Goal: Information Seeking & Learning: Learn about a topic

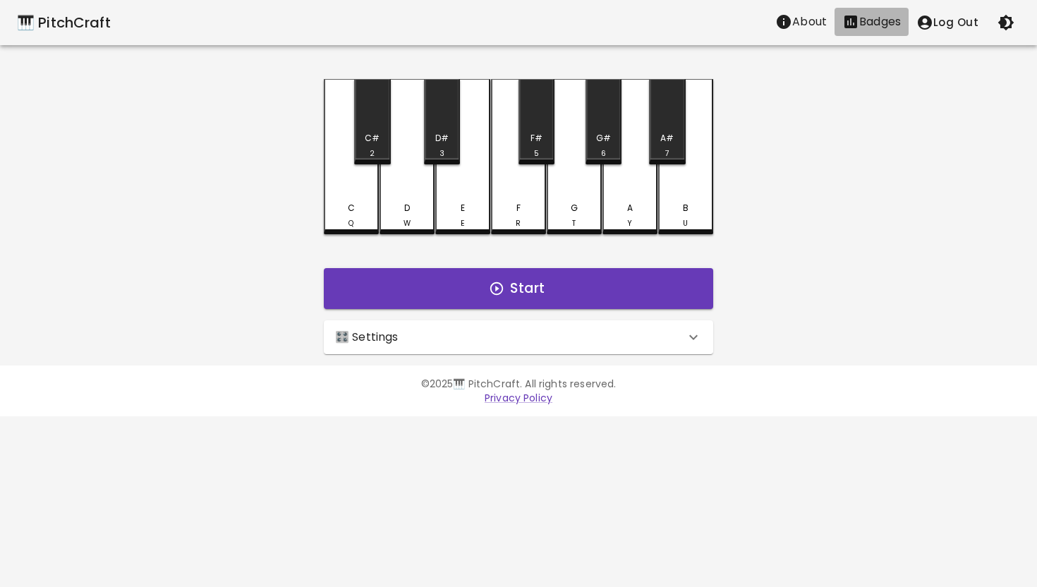
click at [885, 18] on p "Badges" at bounding box center [880, 21] width 42 height 17
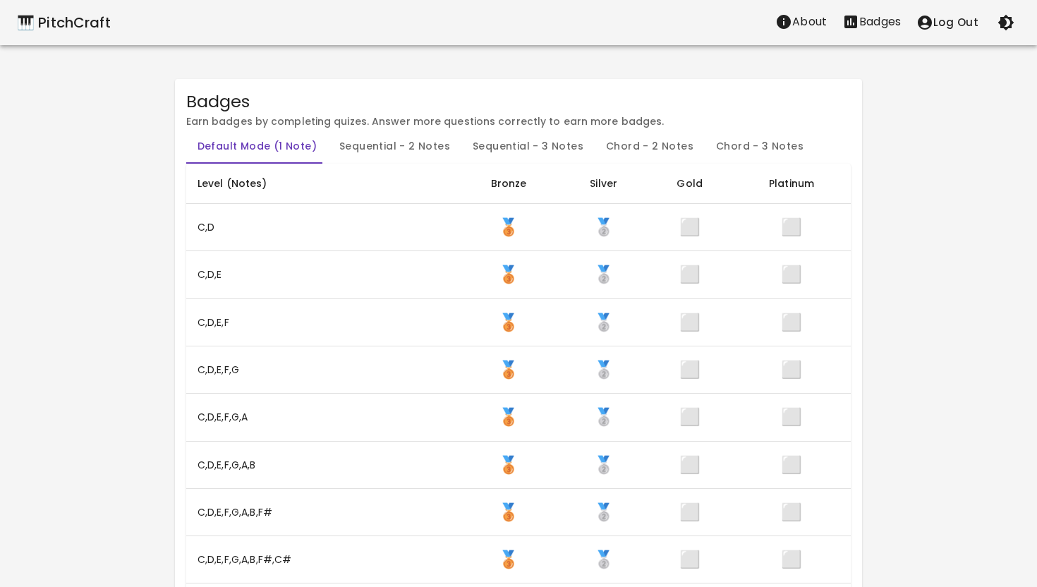
click at [54, 18] on div "🎹 PitchCraft" at bounding box center [64, 22] width 94 height 23
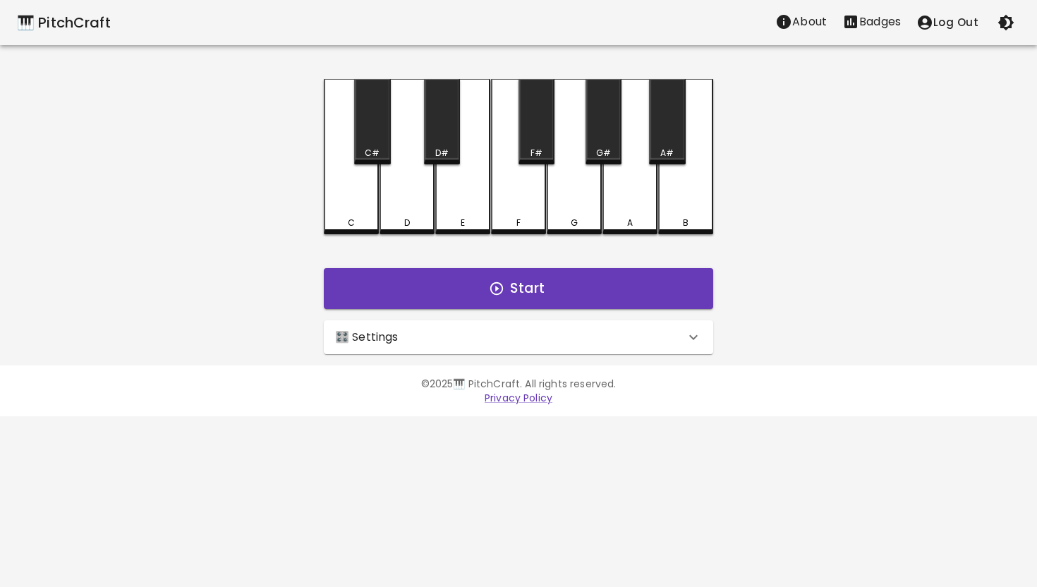
click at [690, 332] on icon at bounding box center [693, 337] width 17 height 17
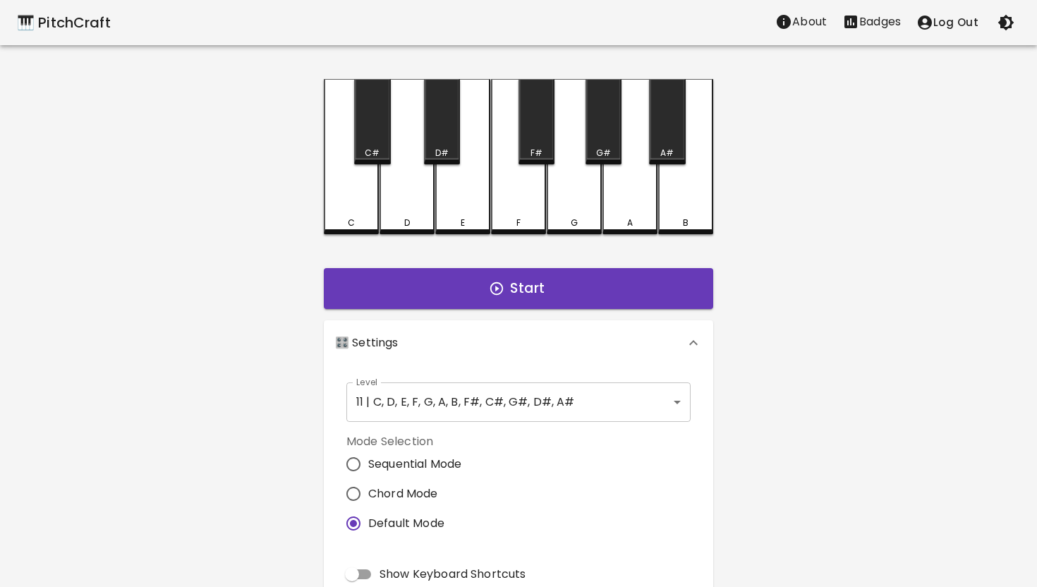
click at [673, 402] on body "🎹 PitchCraft About Badges Log Out C C# D D# E F F# G G# A A# B Start 🎛️ Setting…" at bounding box center [518, 427] width 1037 height 854
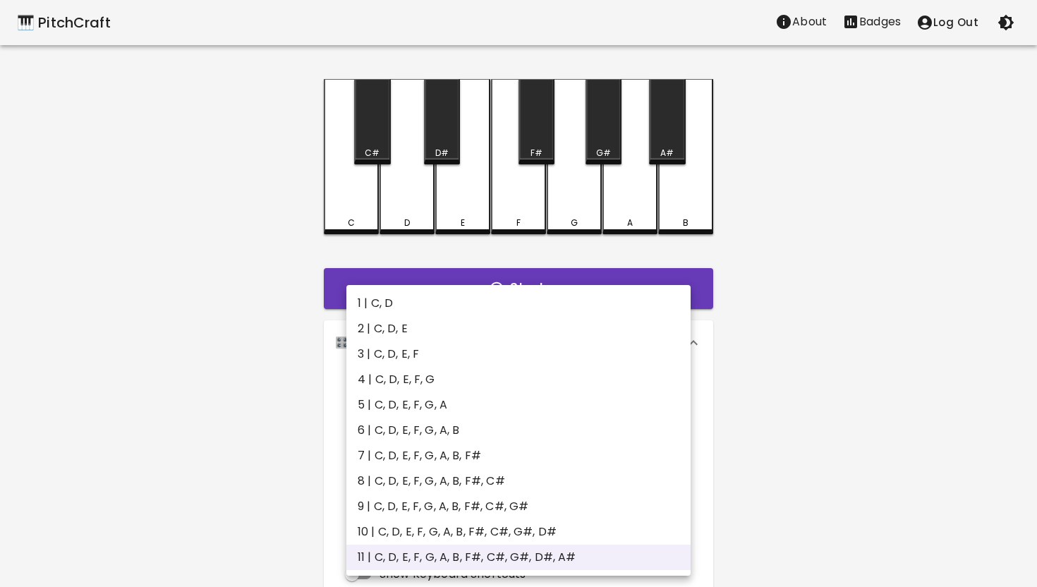
click at [509, 430] on li "6 | C, D, E, F, G, A, B" at bounding box center [518, 430] width 344 height 25
type input "11"
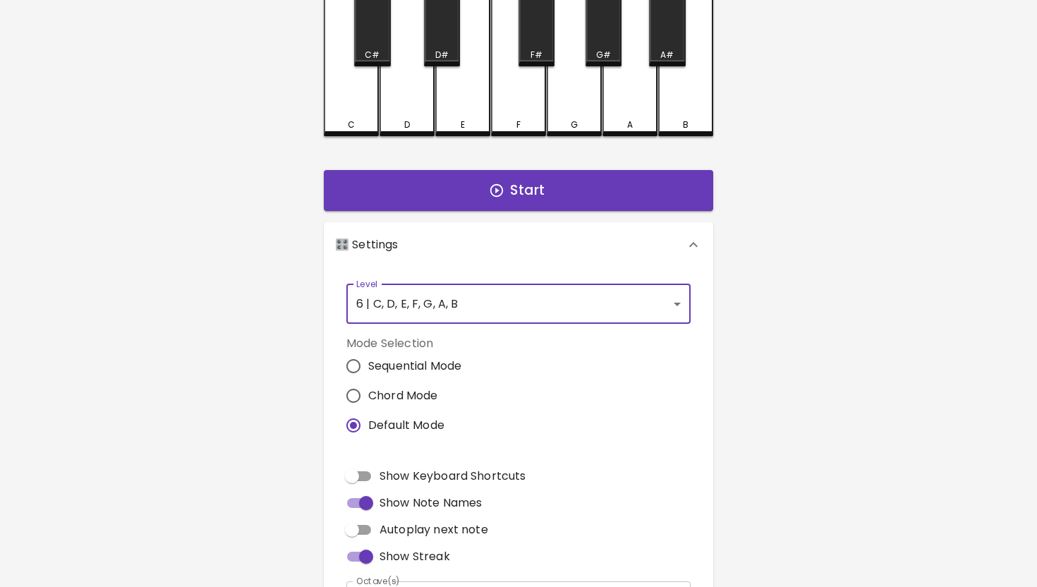
scroll to position [100, 0]
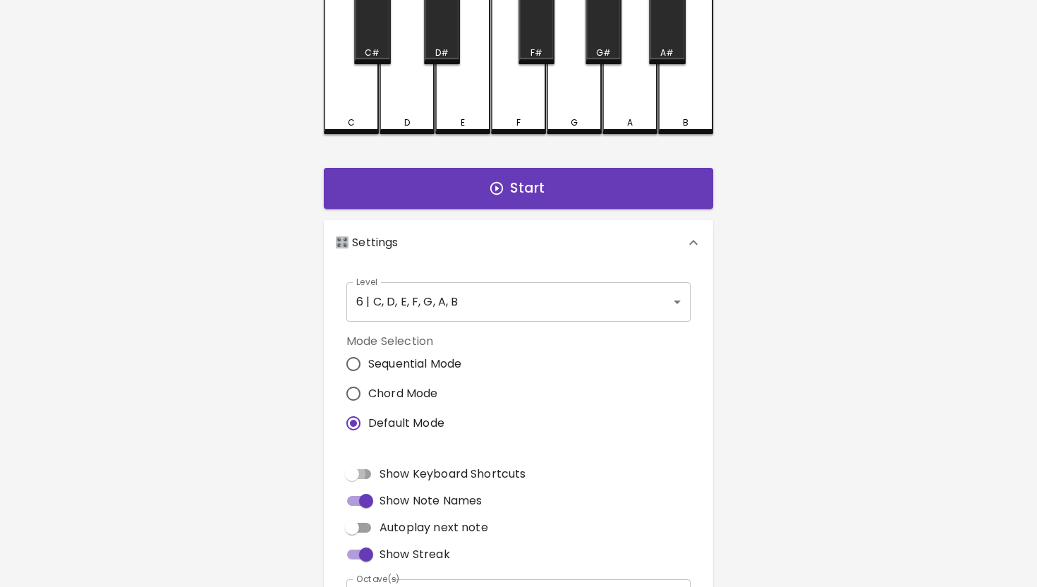
click at [370, 471] on input "Show Keyboard Shortcuts" at bounding box center [352, 474] width 80 height 27
checkbox input "true"
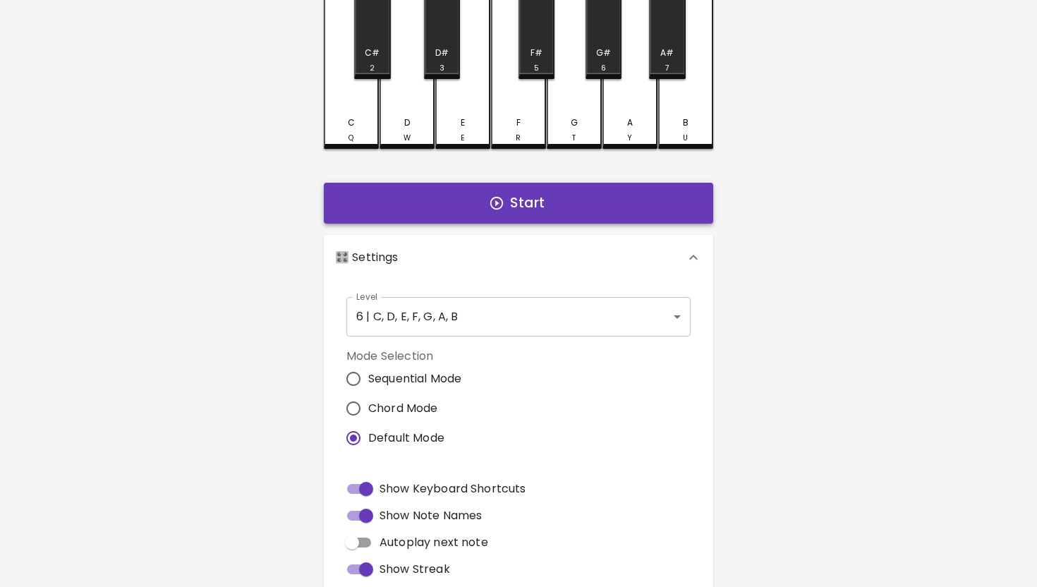
click at [552, 205] on button "Start" at bounding box center [518, 203] width 389 height 41
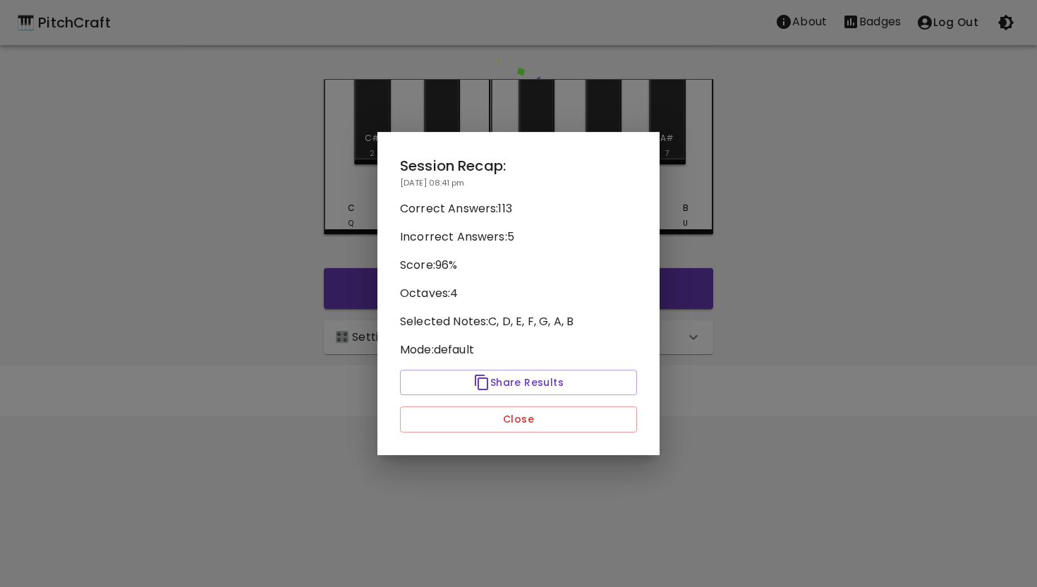
scroll to position [0, 0]
click at [538, 416] on button "Close" at bounding box center [518, 419] width 237 height 26
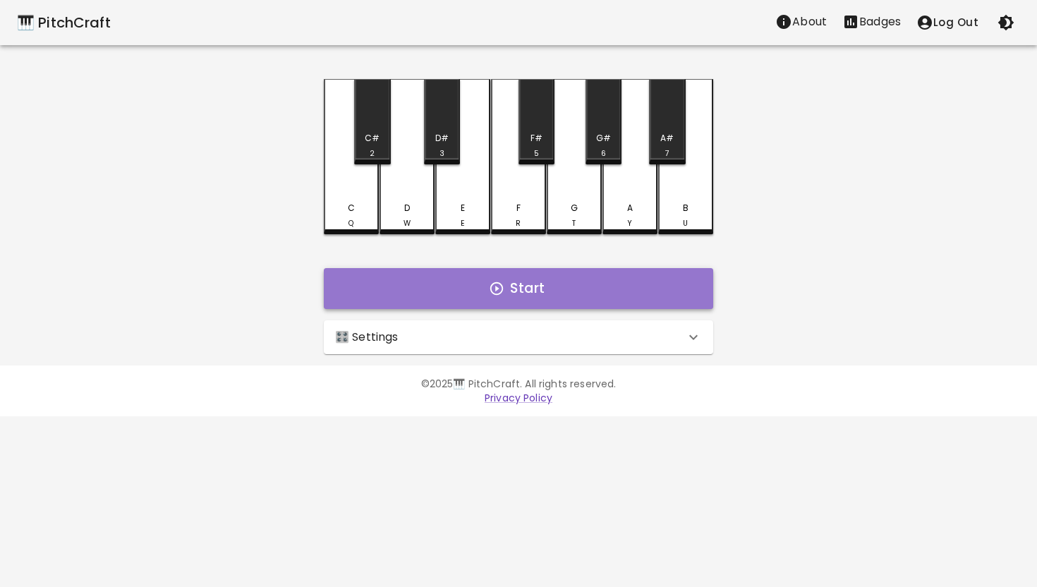
click at [532, 290] on button "Start" at bounding box center [518, 288] width 389 height 41
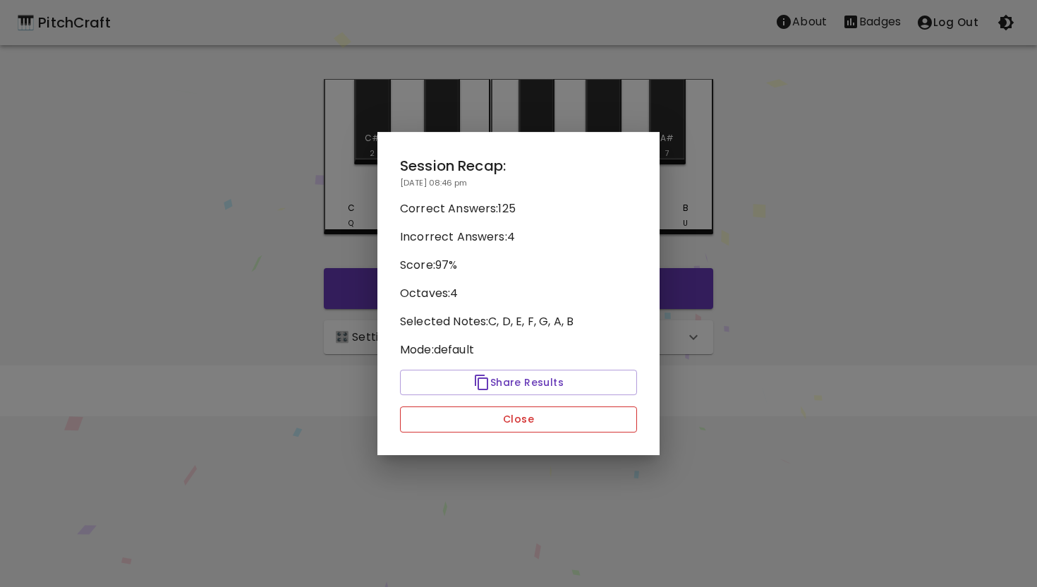
click at [525, 427] on button "Close" at bounding box center [518, 419] width 237 height 26
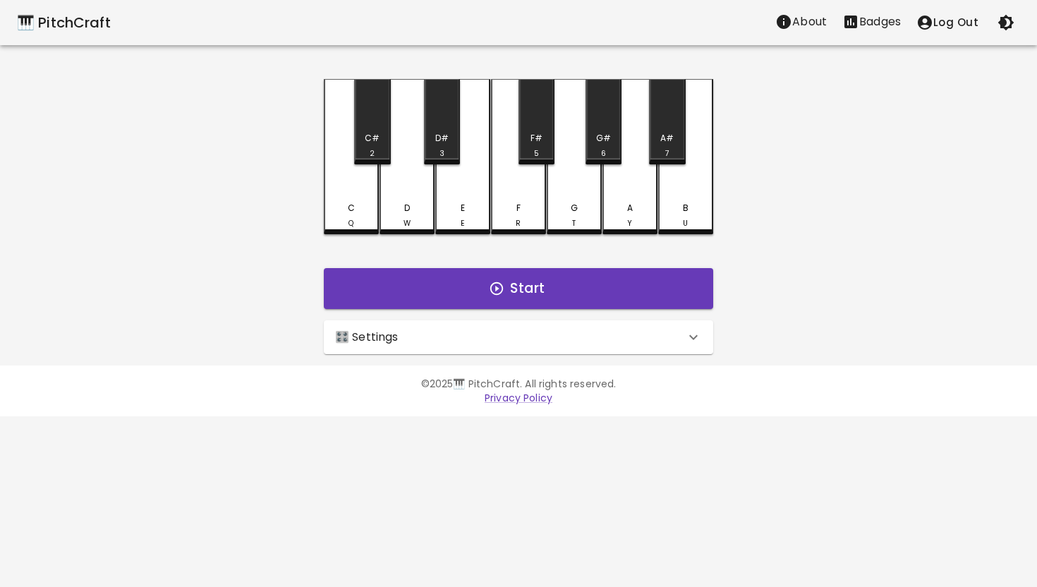
click at [865, 23] on p "Badges" at bounding box center [880, 21] width 42 height 17
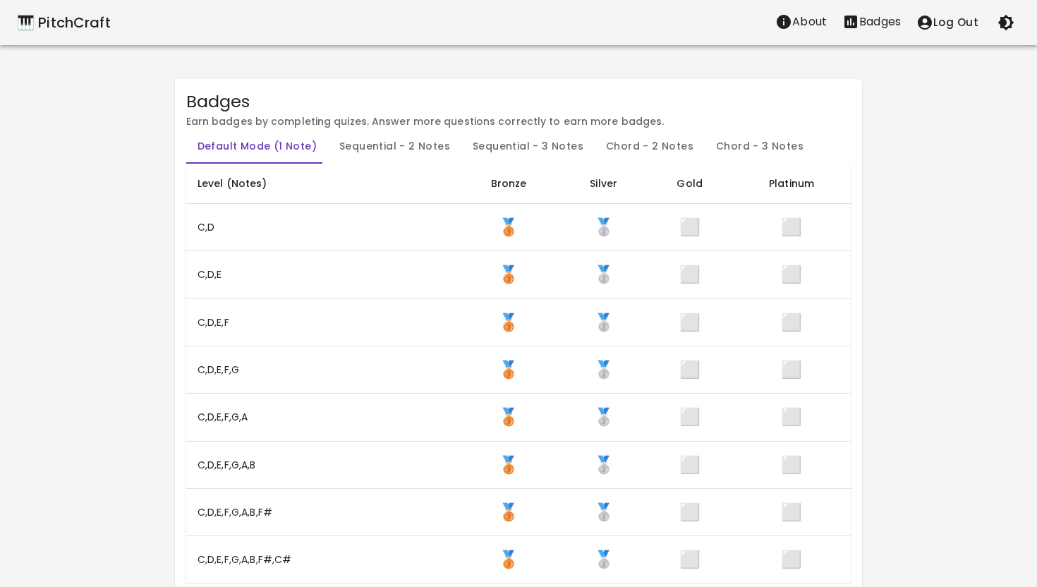
click at [95, 16] on div "🎹 PitchCraft" at bounding box center [64, 22] width 94 height 23
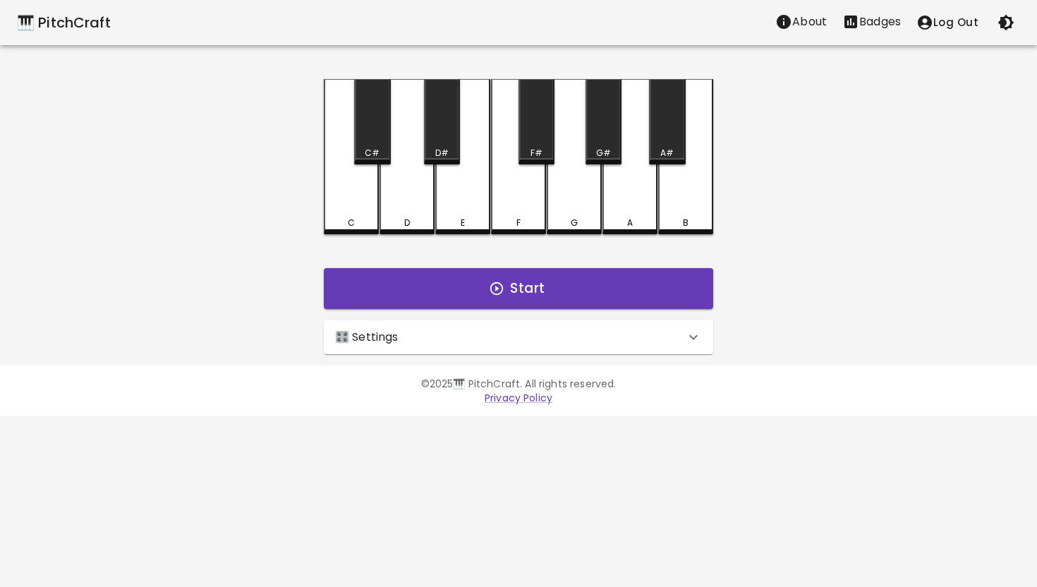
click at [692, 338] on icon at bounding box center [693, 336] width 8 height 5
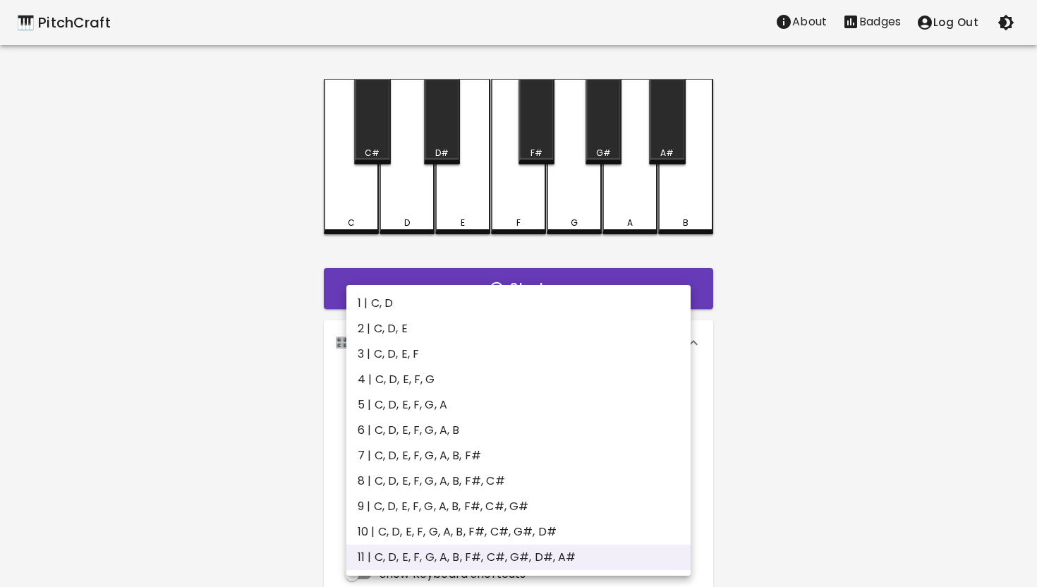
click at [666, 398] on body "🎹 PitchCraft About Badges Log Out C C# D D# E F F# G G# A A# B Start 🎛️ Setting…" at bounding box center [518, 427] width 1037 height 854
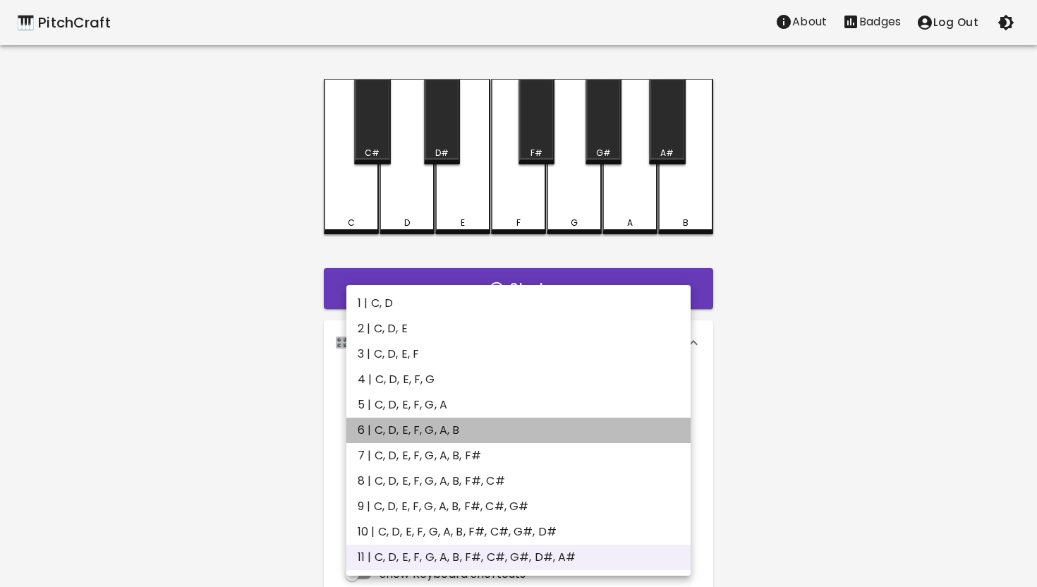
click at [556, 423] on li "6 | C, D, E, F, G, A, B" at bounding box center [518, 430] width 344 height 25
type input "11"
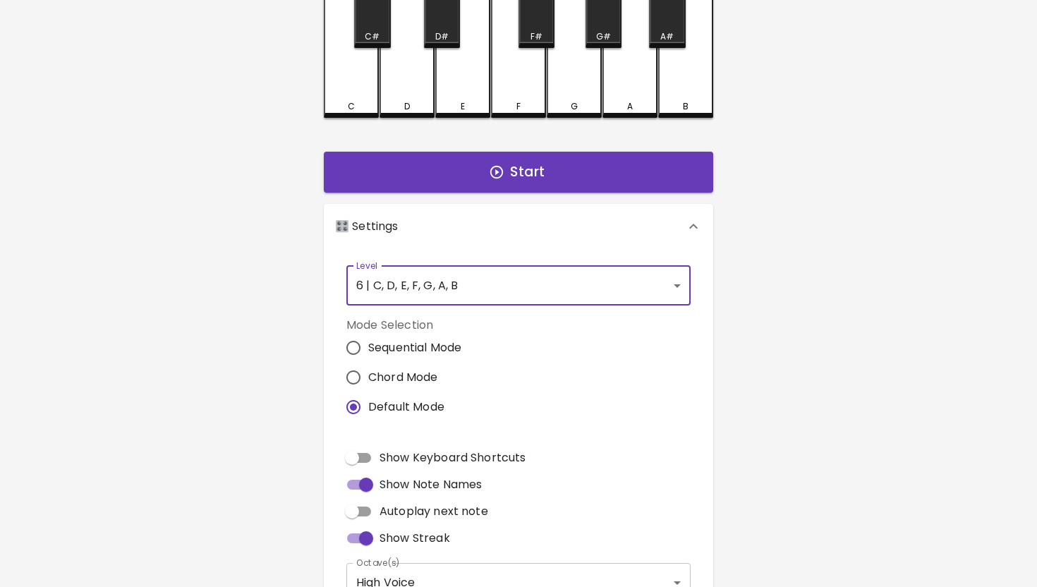
scroll to position [133, 0]
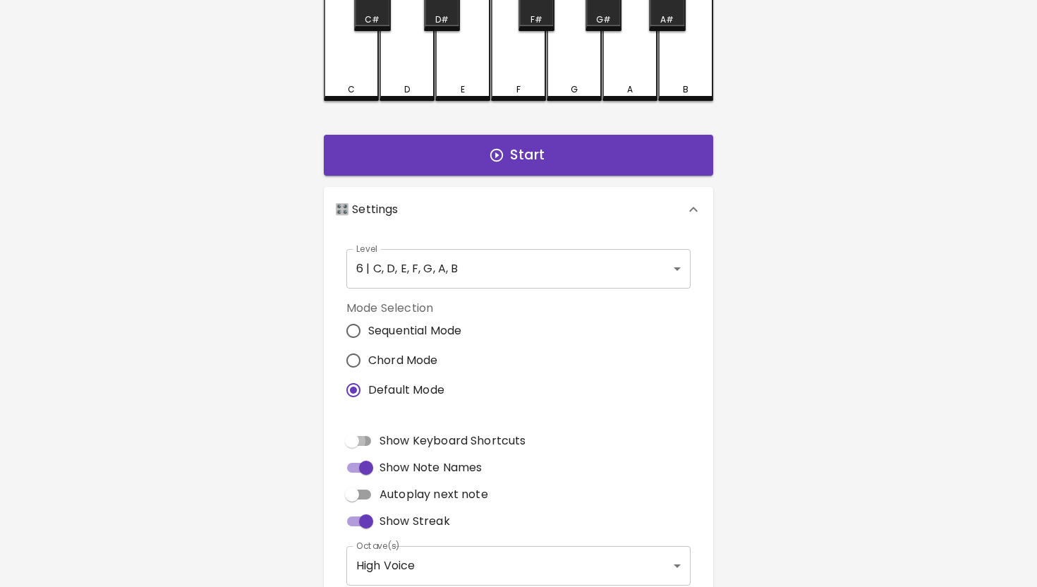
click at [361, 436] on input "Show Keyboard Shortcuts" at bounding box center [352, 440] width 80 height 27
checkbox input "true"
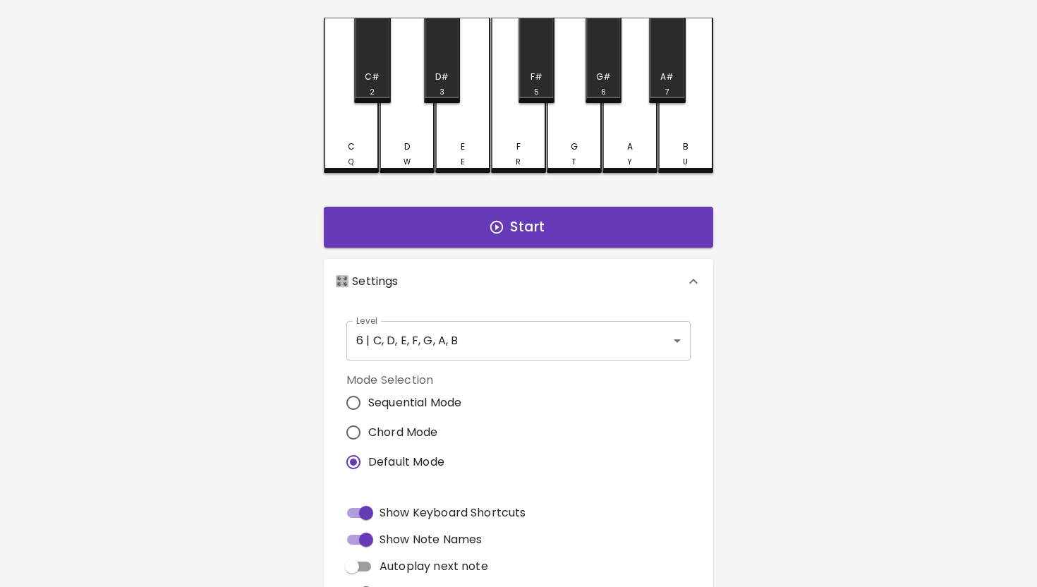
scroll to position [21, 0]
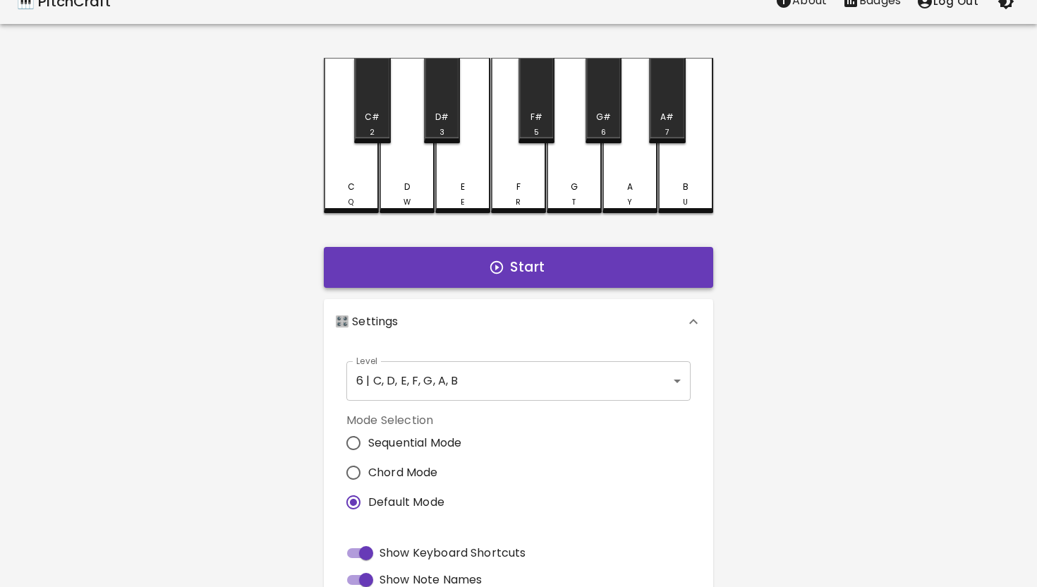
click at [517, 269] on button "Start" at bounding box center [518, 267] width 389 height 41
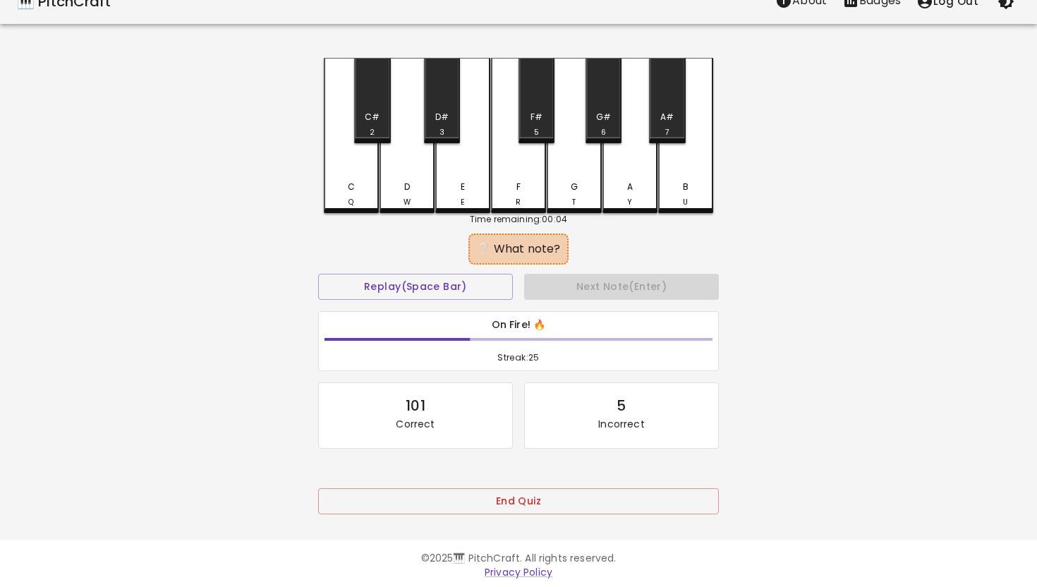
scroll to position [0, 0]
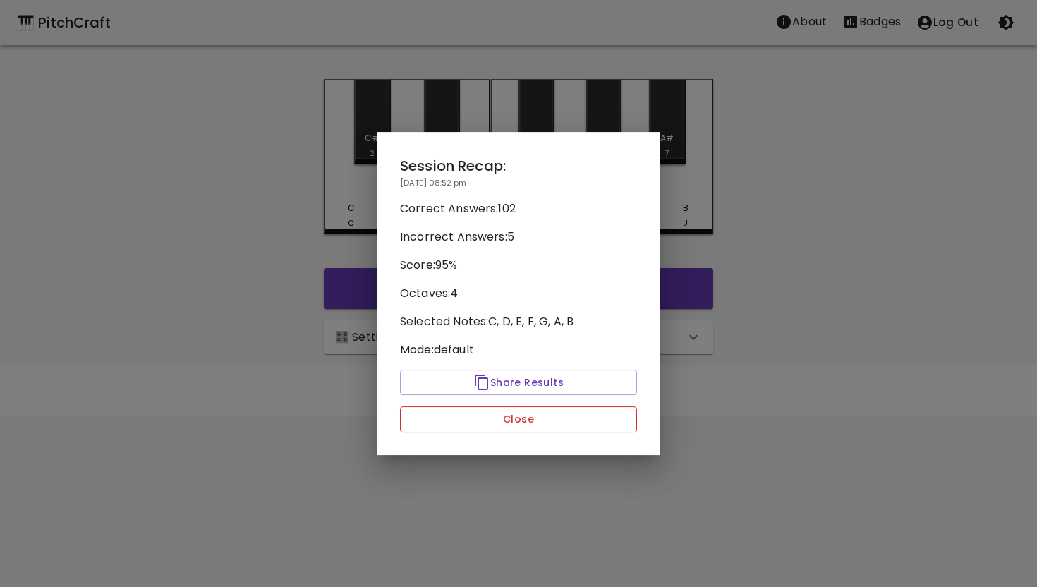
click at [535, 417] on button "Close" at bounding box center [518, 419] width 237 height 26
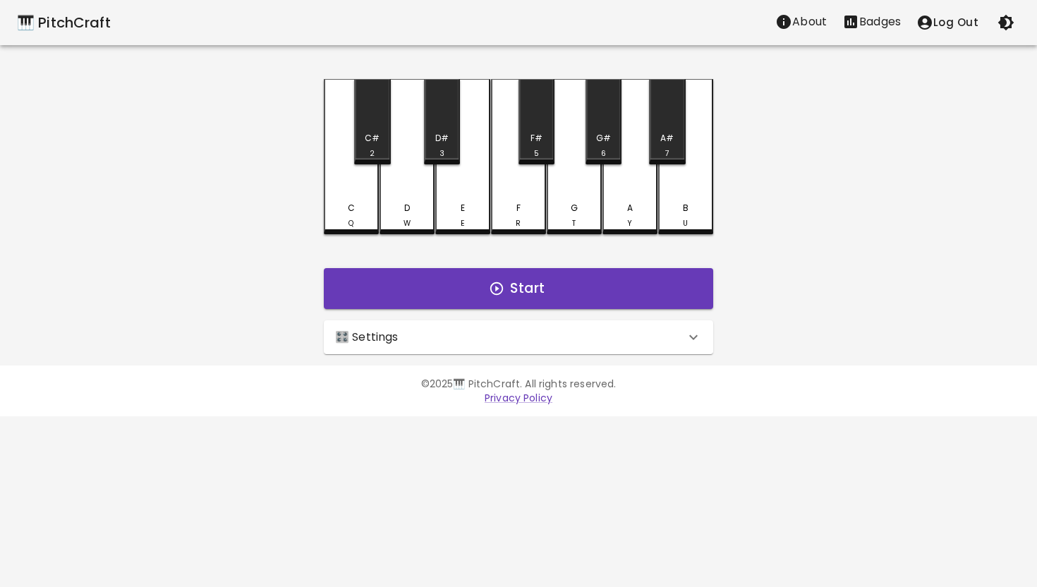
click at [626, 334] on div "🎛️ Settings" at bounding box center [510, 337] width 350 height 17
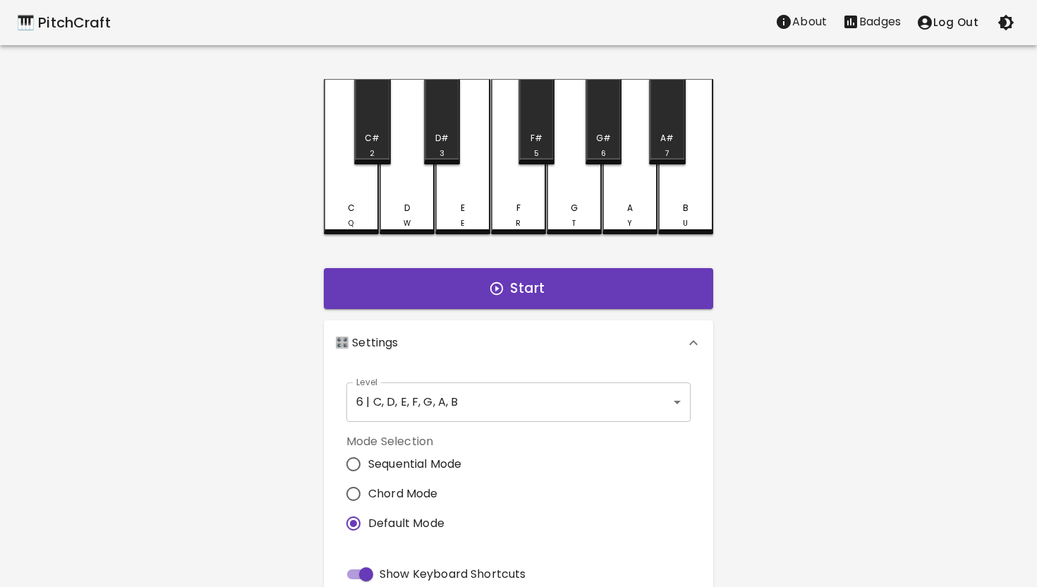
click at [787, 345] on div "🎹 PitchCraft About Badges Log Out C Q C# 2 D W D# 3 E E F R F# 5 G T G# 6 A Y A…" at bounding box center [518, 396] width 1037 height 792
click at [582, 289] on button "Start" at bounding box center [518, 288] width 389 height 41
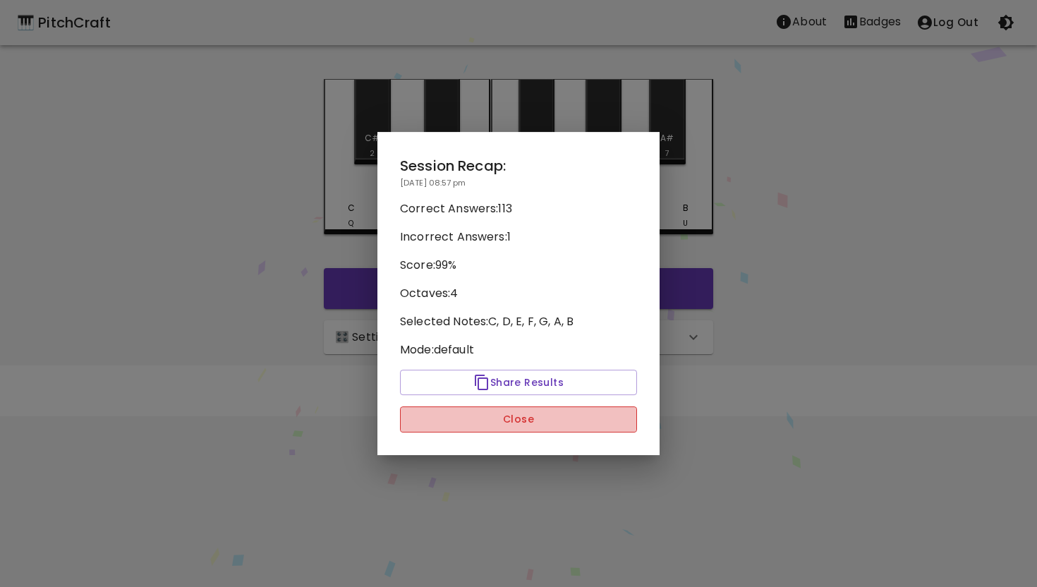
click at [533, 420] on button "Close" at bounding box center [518, 419] width 237 height 26
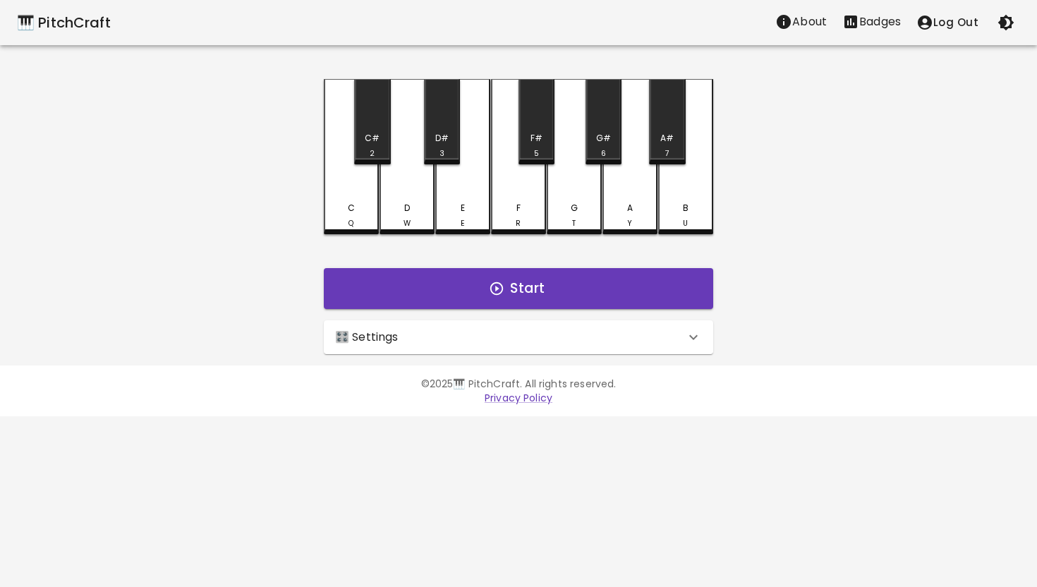
click at [858, 24] on icon "Stats" at bounding box center [850, 21] width 17 height 17
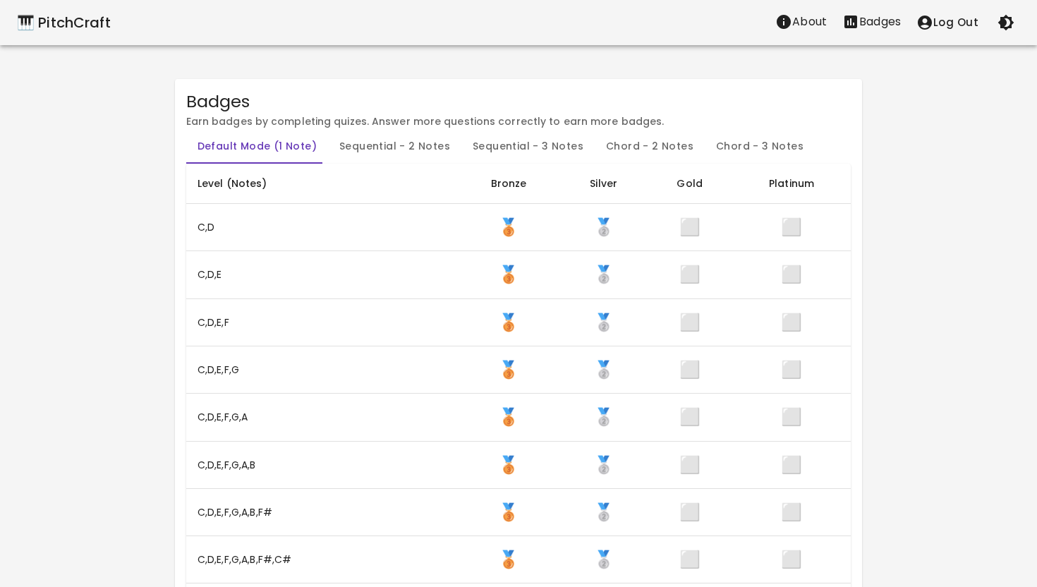
click at [85, 33] on div "🎹 PitchCraft" at bounding box center [64, 22] width 94 height 23
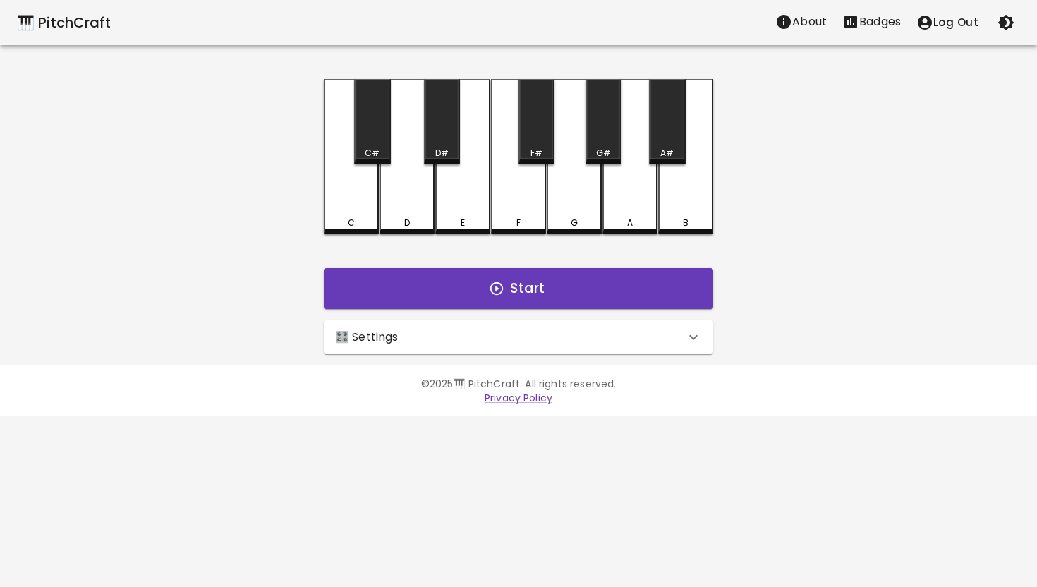
click at [691, 340] on icon at bounding box center [693, 337] width 17 height 17
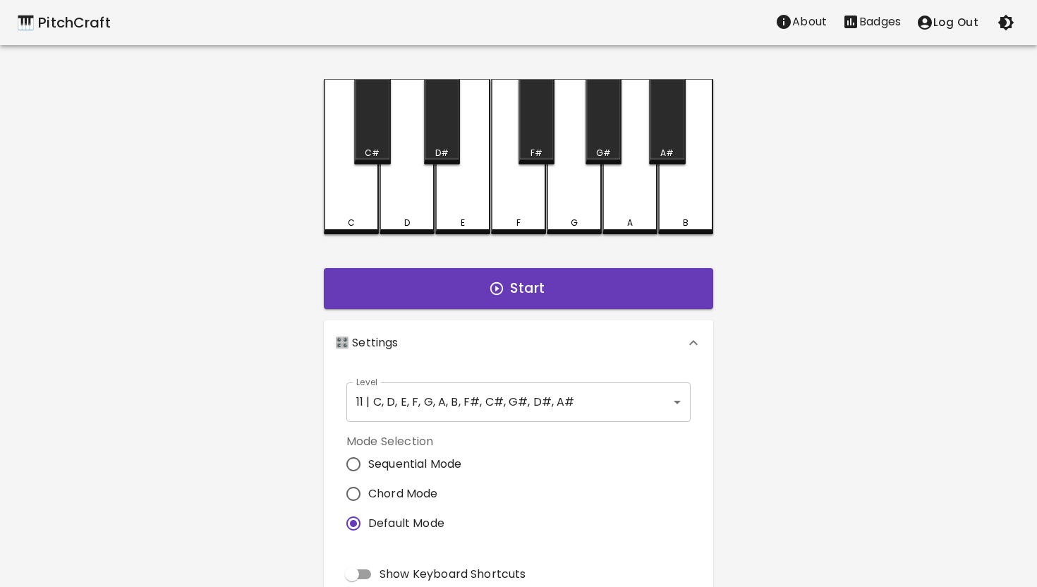
click at [655, 389] on body "🎹 PitchCraft About Badges Log Out C C# D D# E F F# G G# A A# B Start 🎛️ Setting…" at bounding box center [518, 427] width 1037 height 854
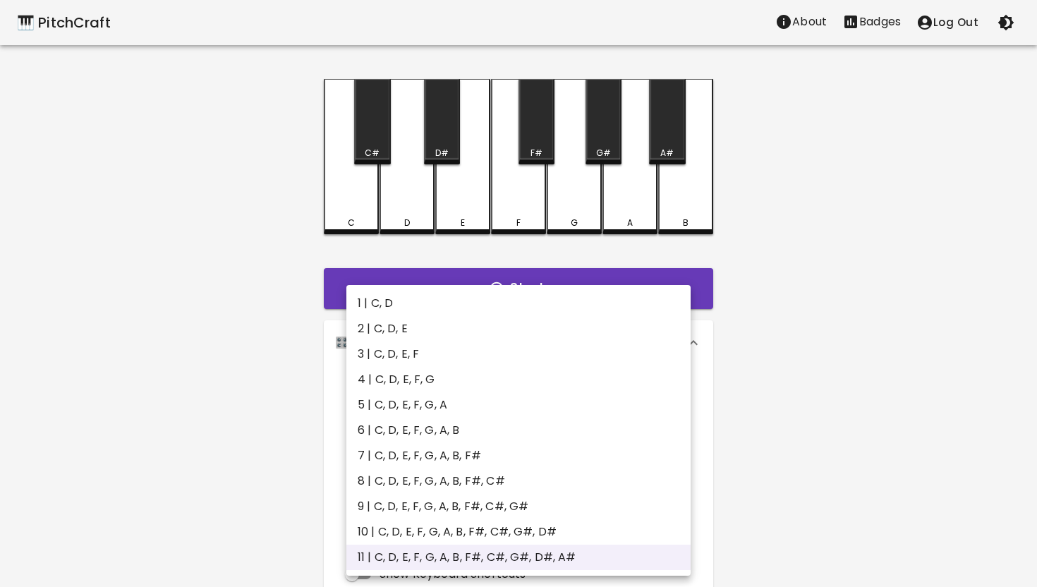
click at [569, 429] on li "6 | C, D, E, F, G, A, B" at bounding box center [518, 430] width 344 height 25
type input "11"
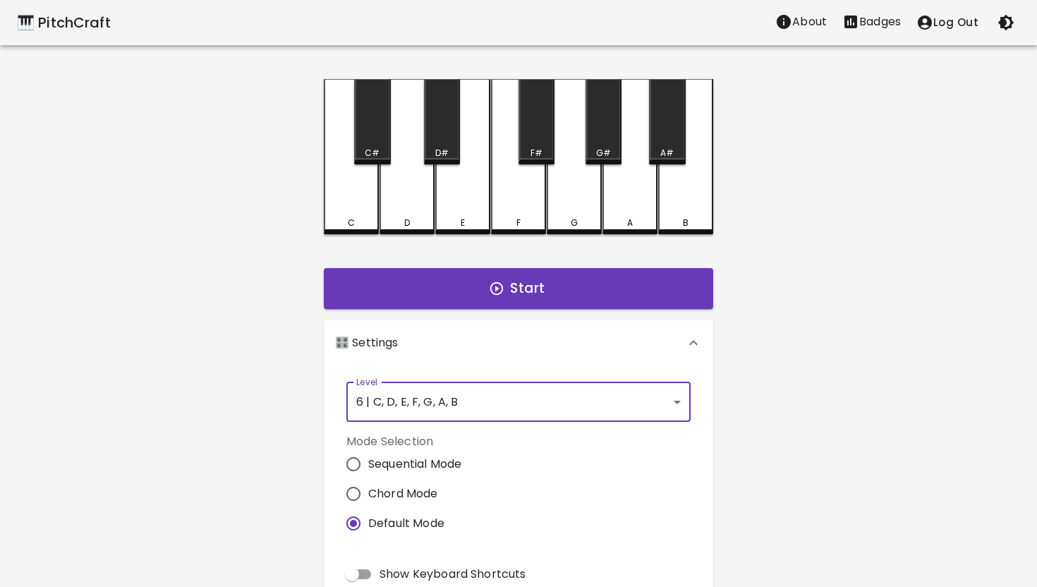
scroll to position [63, 0]
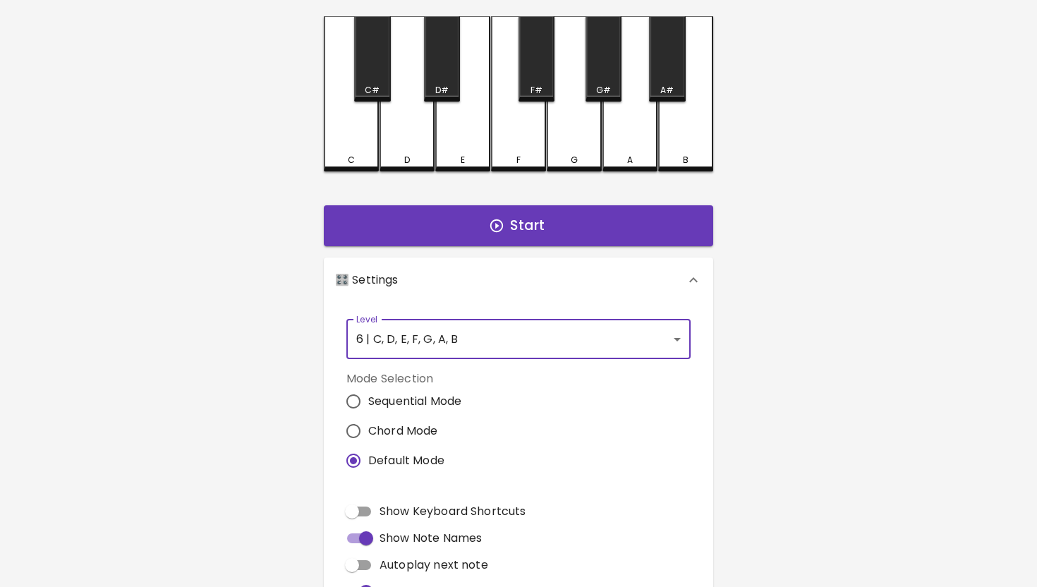
click at [504, 513] on span "Show Keyboard Shortcuts" at bounding box center [453, 511] width 146 height 17
click at [392, 513] on input "Show Keyboard Shortcuts" at bounding box center [352, 511] width 80 height 27
checkbox input "true"
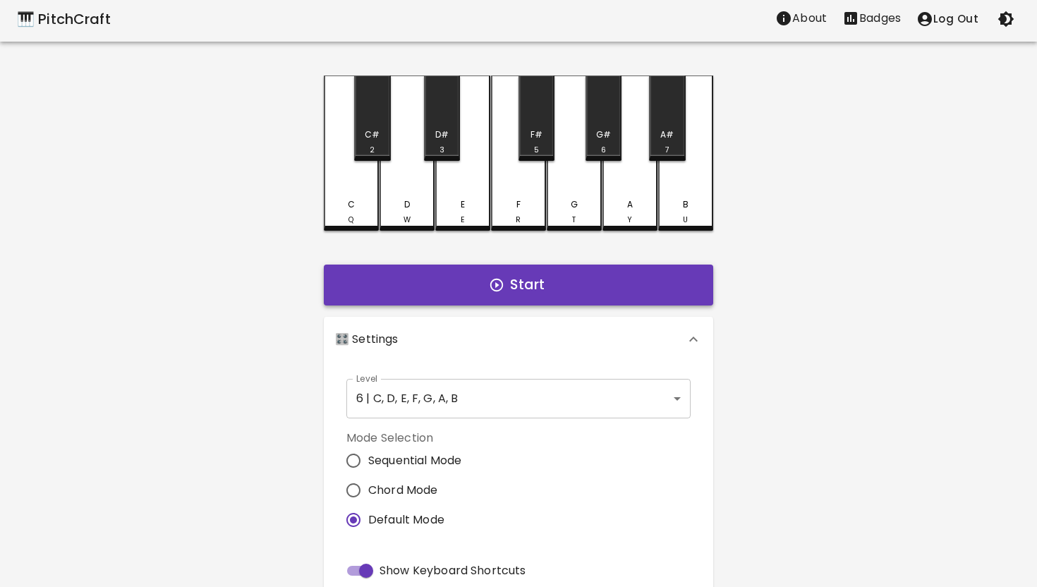
scroll to position [0, 0]
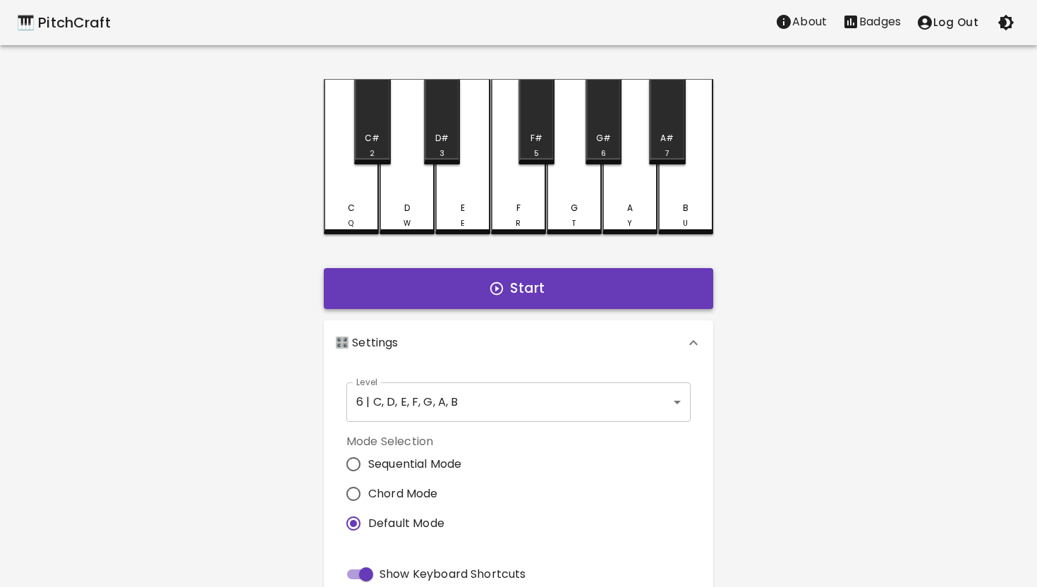
click at [510, 296] on button "Start" at bounding box center [518, 288] width 389 height 41
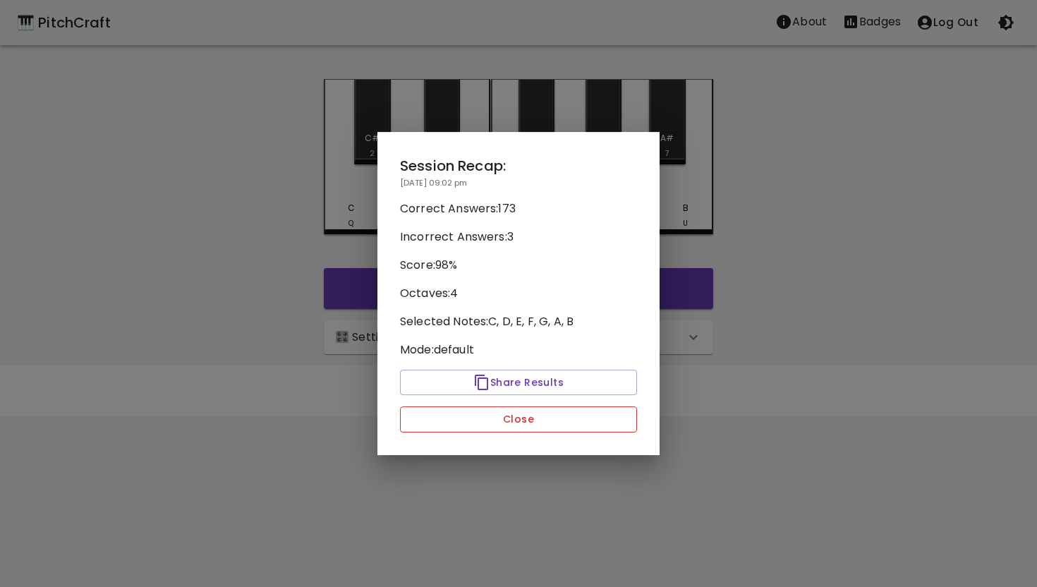
click at [547, 420] on button "Close" at bounding box center [518, 419] width 237 height 26
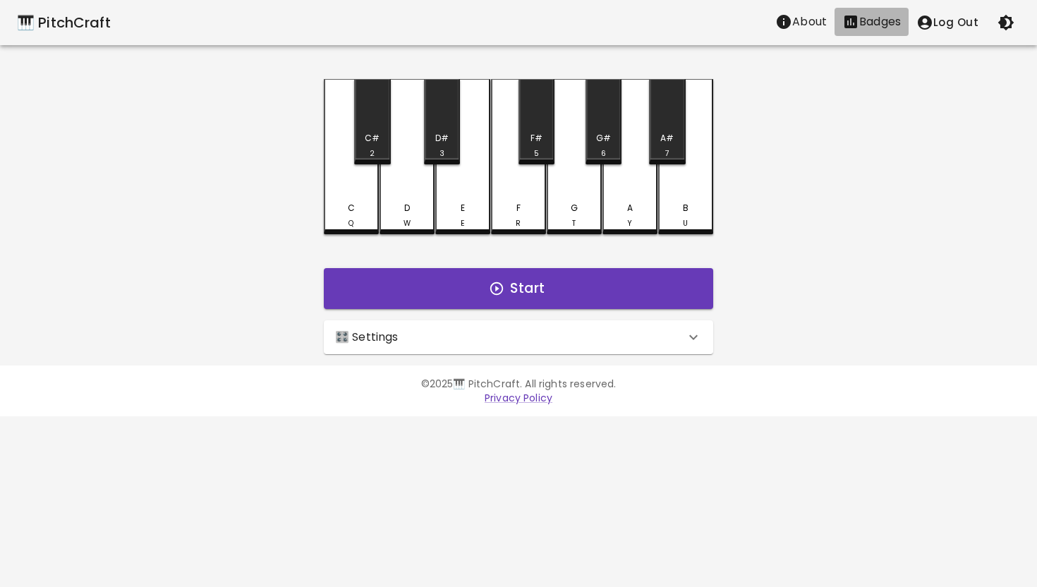
click at [856, 20] on icon "Stats" at bounding box center [850, 22] width 13 height 13
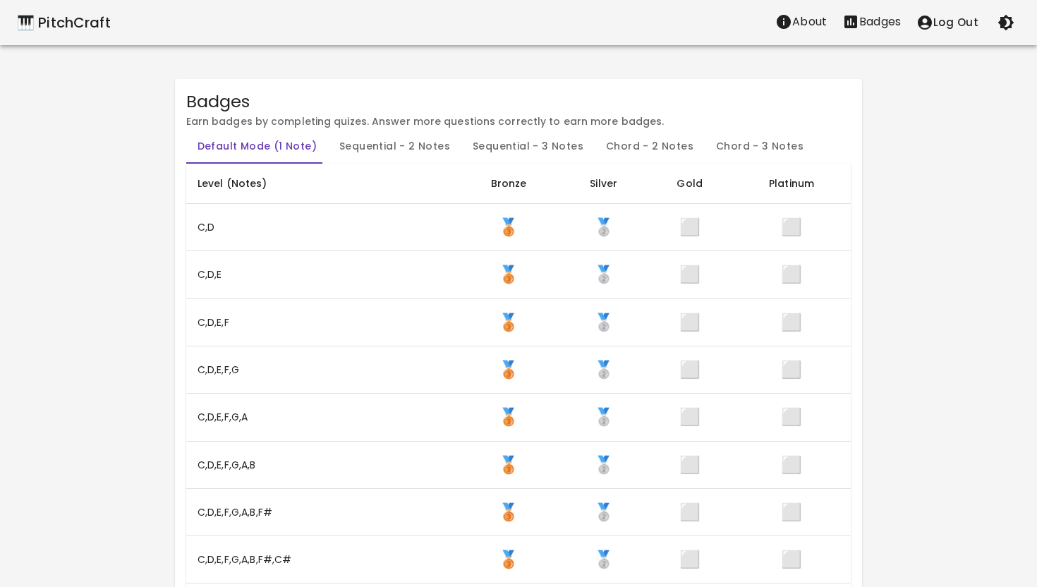
click at [61, 18] on div "🎹 PitchCraft" at bounding box center [64, 22] width 94 height 23
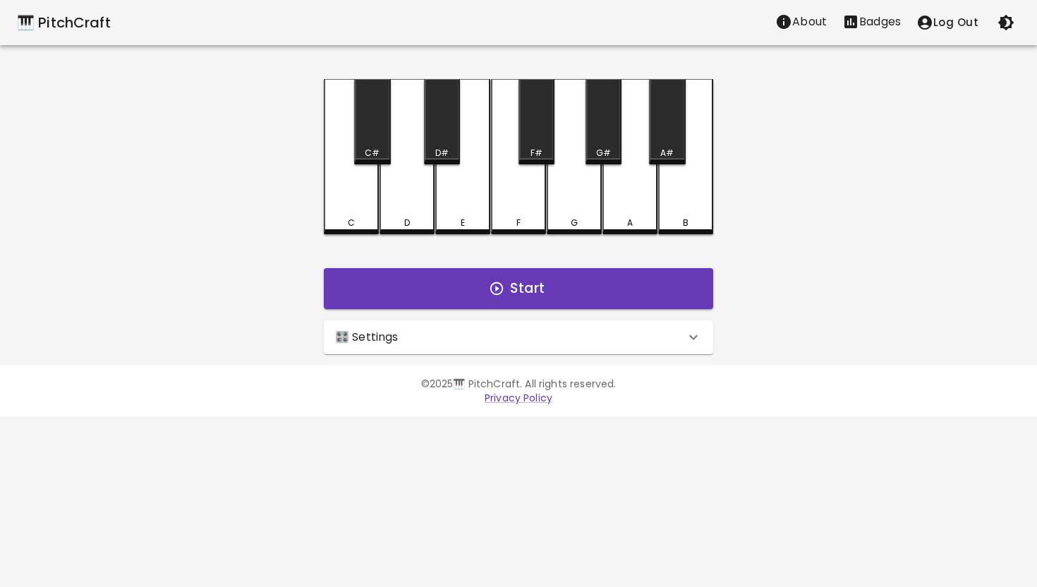
click at [698, 337] on icon at bounding box center [693, 337] width 17 height 17
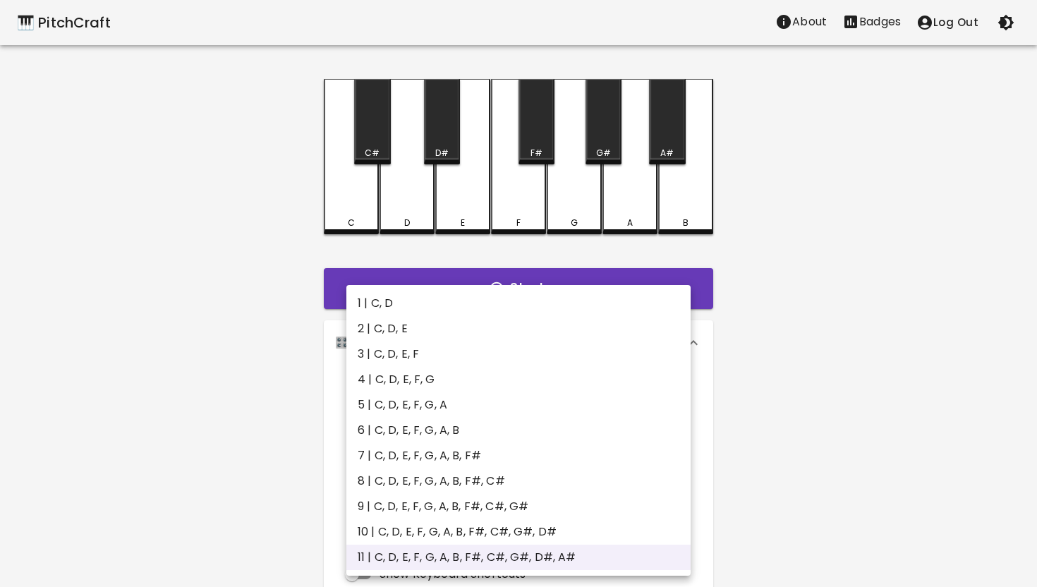
click at [679, 400] on body "🎹 PitchCraft About Badges Log Out C C# D D# E F F# G G# A A# B Start 🎛️ Setting…" at bounding box center [518, 427] width 1037 height 854
click at [495, 431] on li "6 | C, D, E, F, G, A, B" at bounding box center [518, 430] width 344 height 25
type input "11"
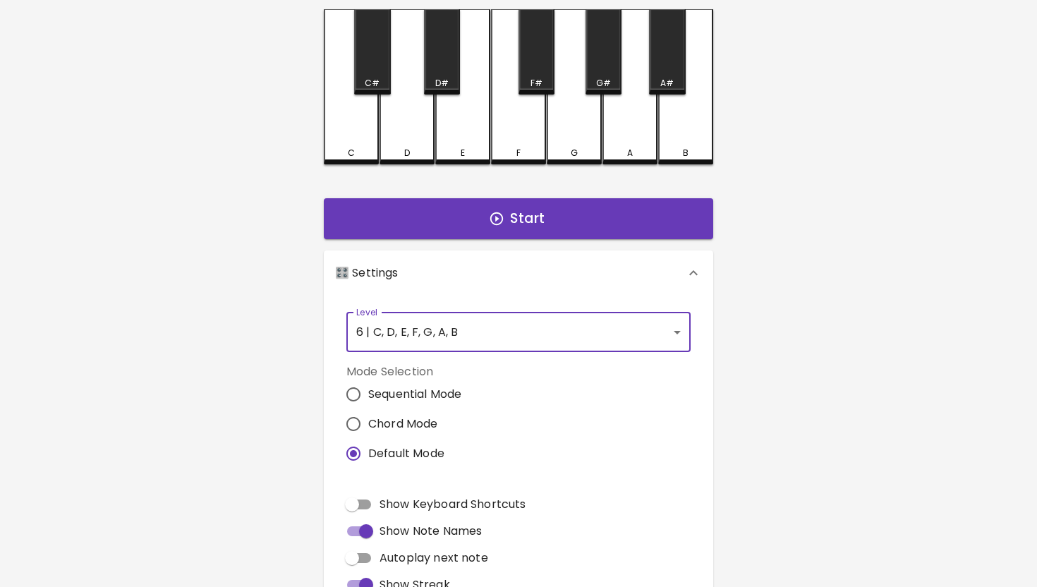
scroll to position [78, 0]
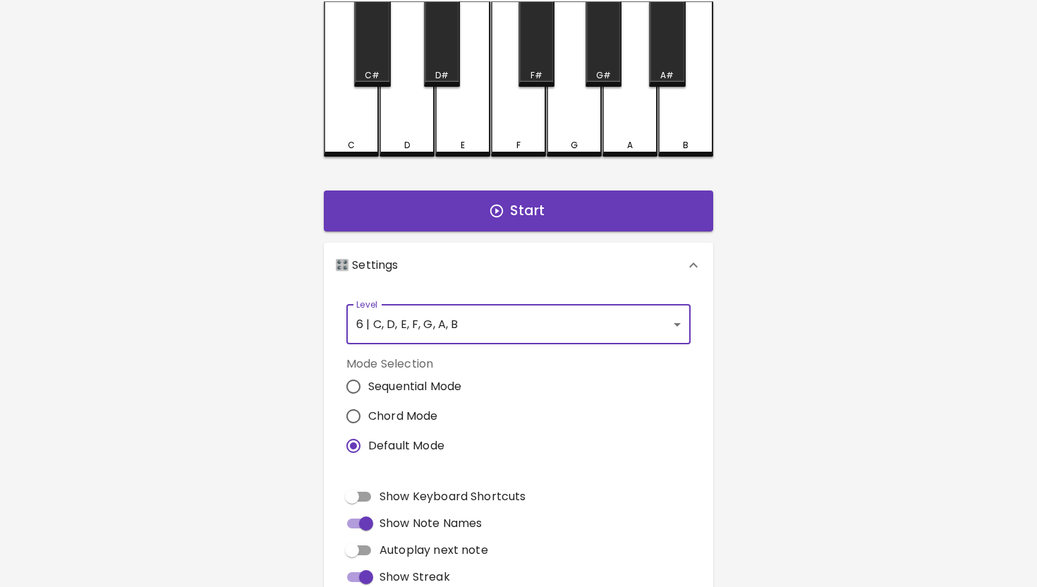
click at [441, 496] on span "Show Keyboard Shortcuts" at bounding box center [453, 496] width 146 height 17
click at [392, 496] on input "Show Keyboard Shortcuts" at bounding box center [352, 496] width 80 height 27
checkbox input "true"
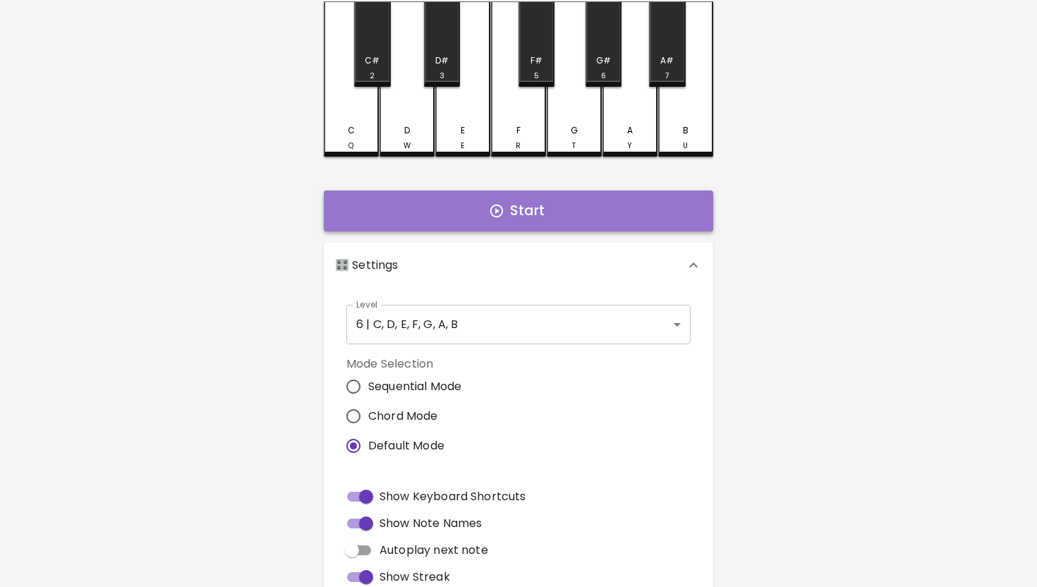
click at [540, 212] on button "Start" at bounding box center [518, 210] width 389 height 41
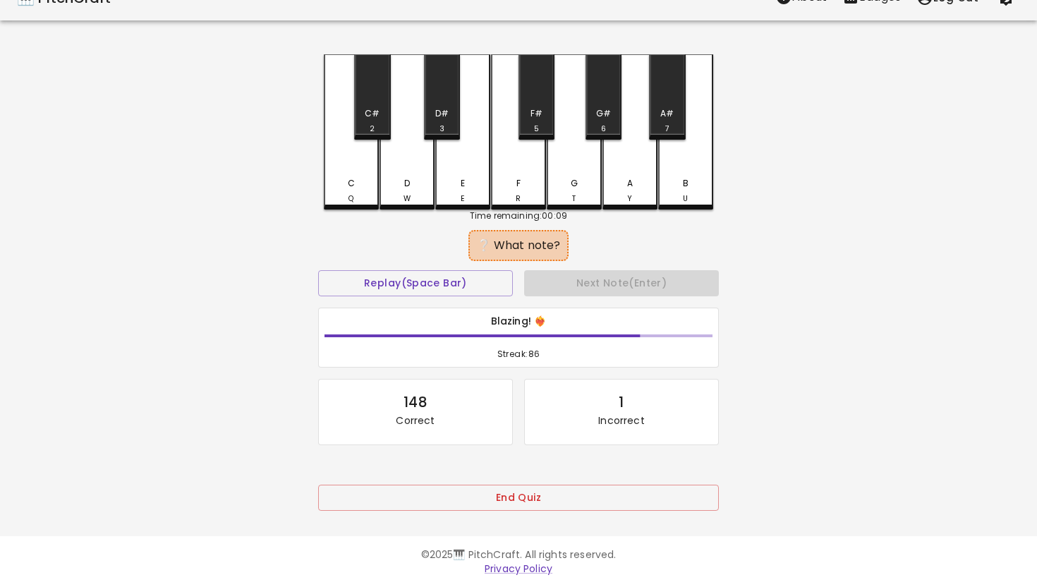
scroll to position [0, 0]
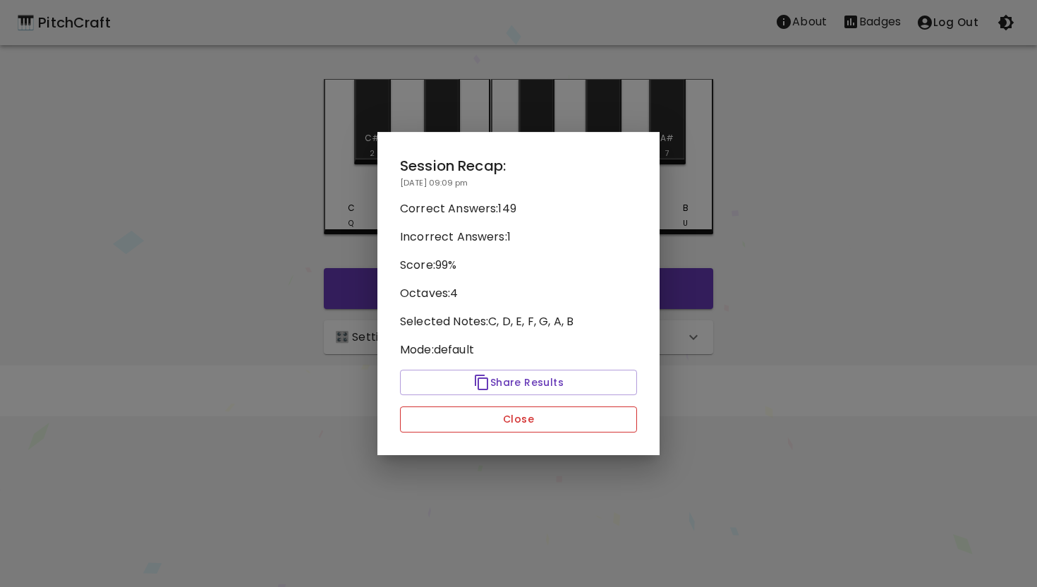
click at [538, 420] on button "Close" at bounding box center [518, 419] width 237 height 26
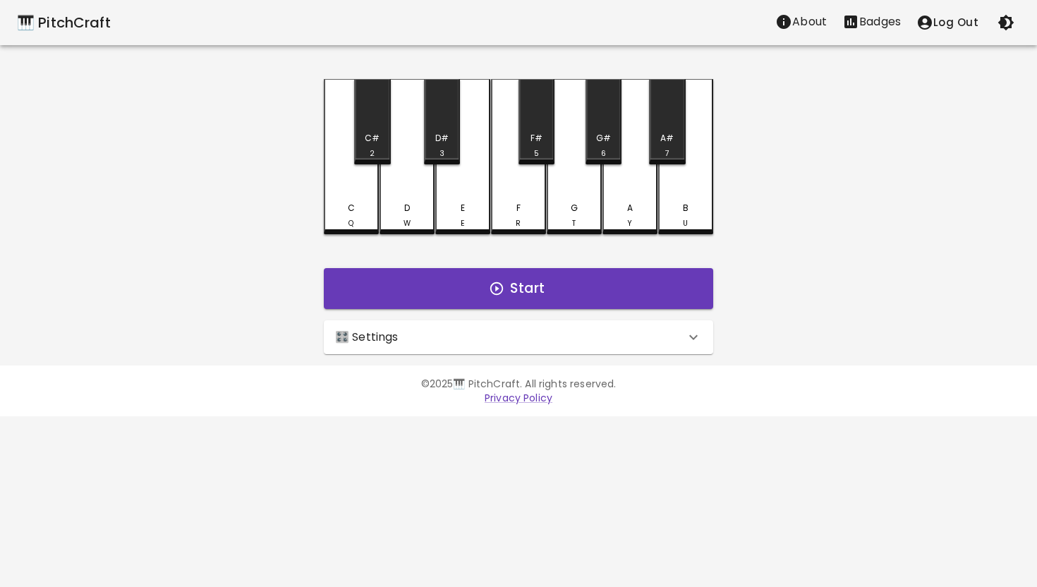
click at [883, 23] on p "Badges" at bounding box center [880, 21] width 42 height 17
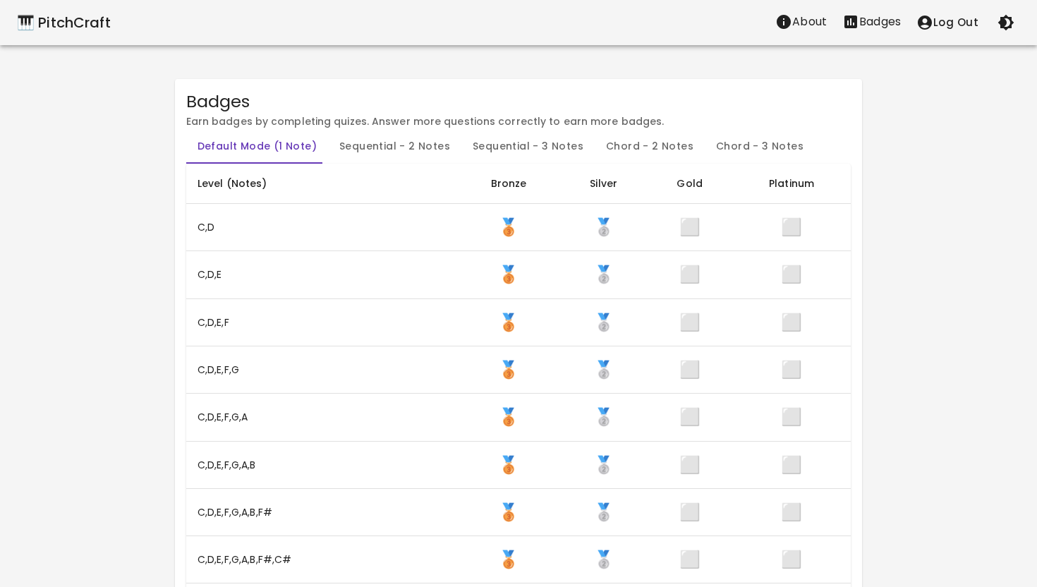
click at [82, 27] on div "🎹 PitchCraft" at bounding box center [64, 22] width 94 height 23
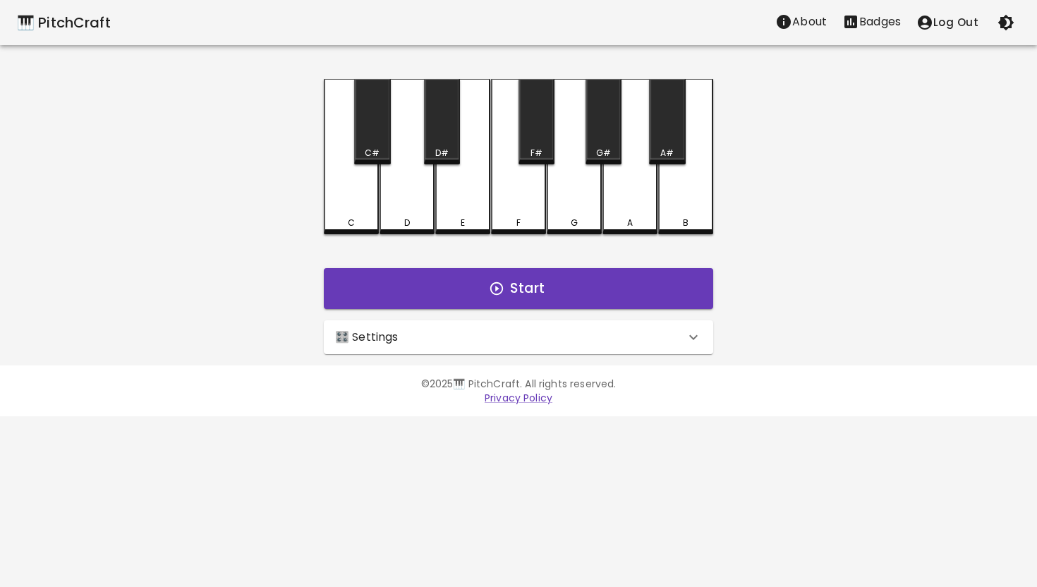
click at [701, 335] on icon at bounding box center [693, 337] width 17 height 17
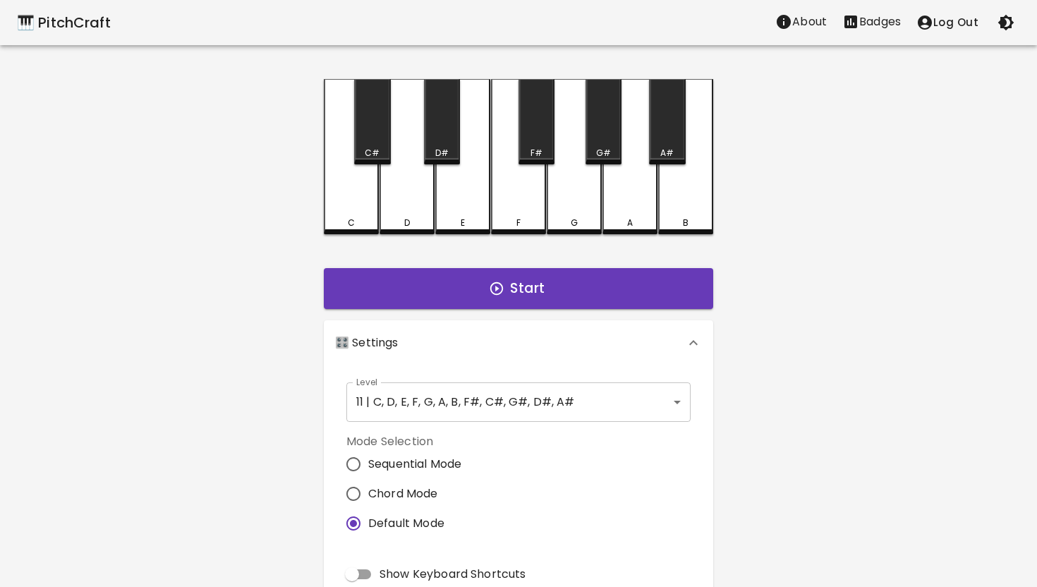
click at [633, 395] on body "🎹 PitchCraft About Badges Log Out C C# D D# E F F# G G# A A# B Start 🎛️ Setting…" at bounding box center [518, 427] width 1037 height 854
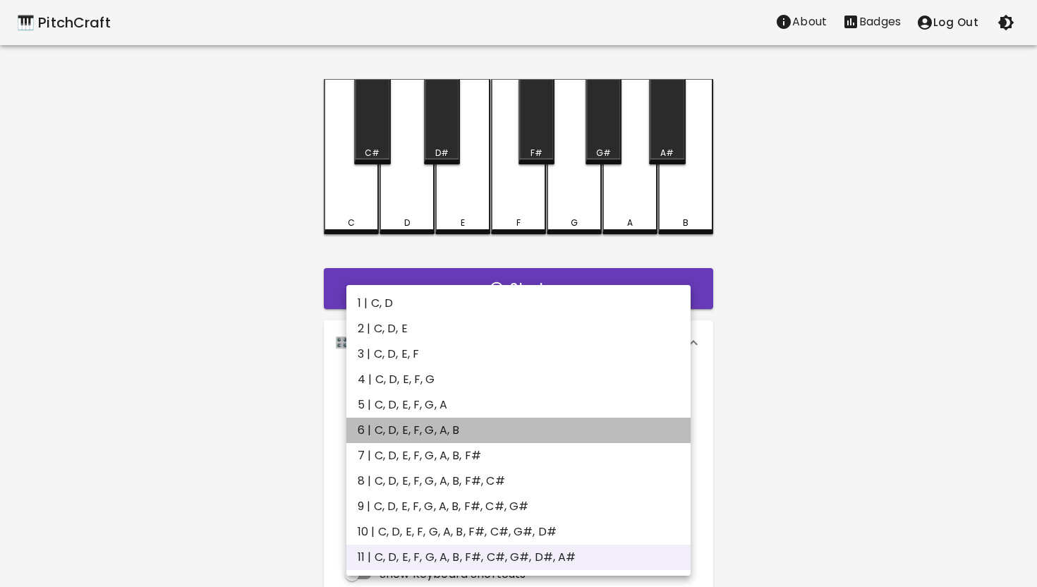
click at [526, 433] on li "6 | C, D, E, F, G, A, B" at bounding box center [518, 430] width 344 height 25
type input "11"
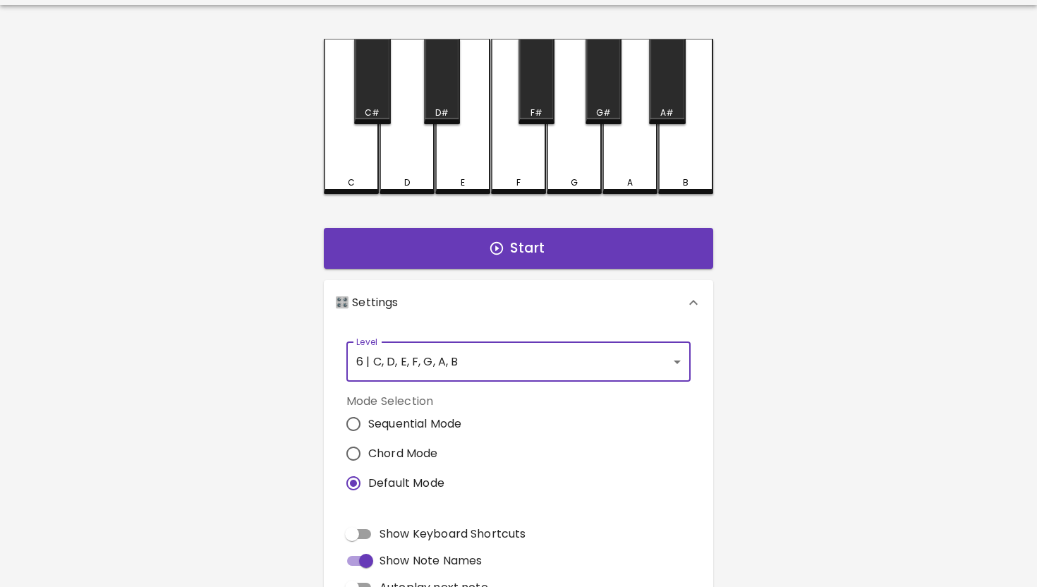
scroll to position [44, 0]
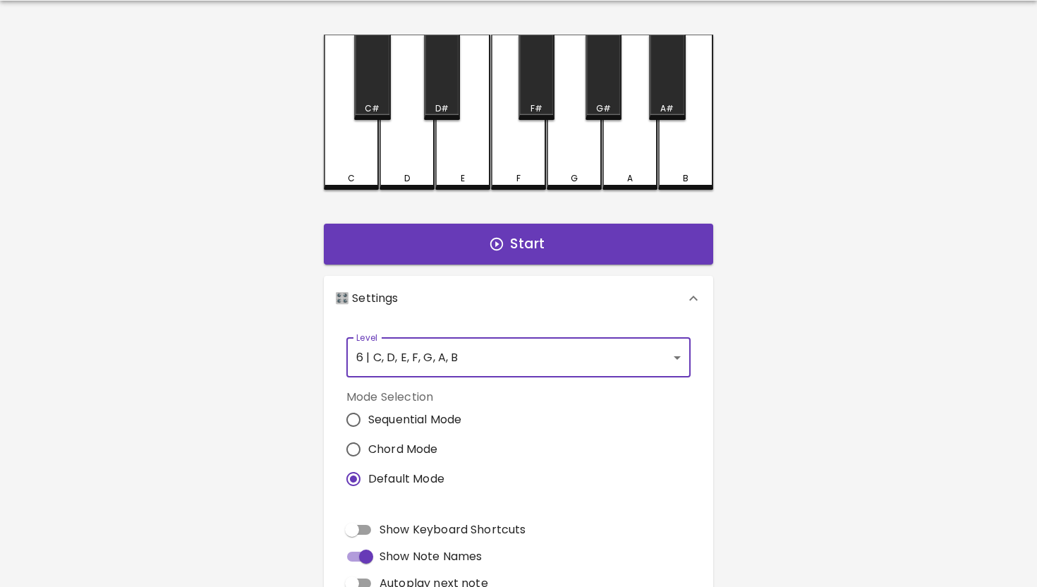
click at [438, 528] on span "Show Keyboard Shortcuts" at bounding box center [453, 529] width 146 height 17
click at [392, 528] on input "Show Keyboard Shortcuts" at bounding box center [352, 529] width 80 height 27
checkbox input "true"
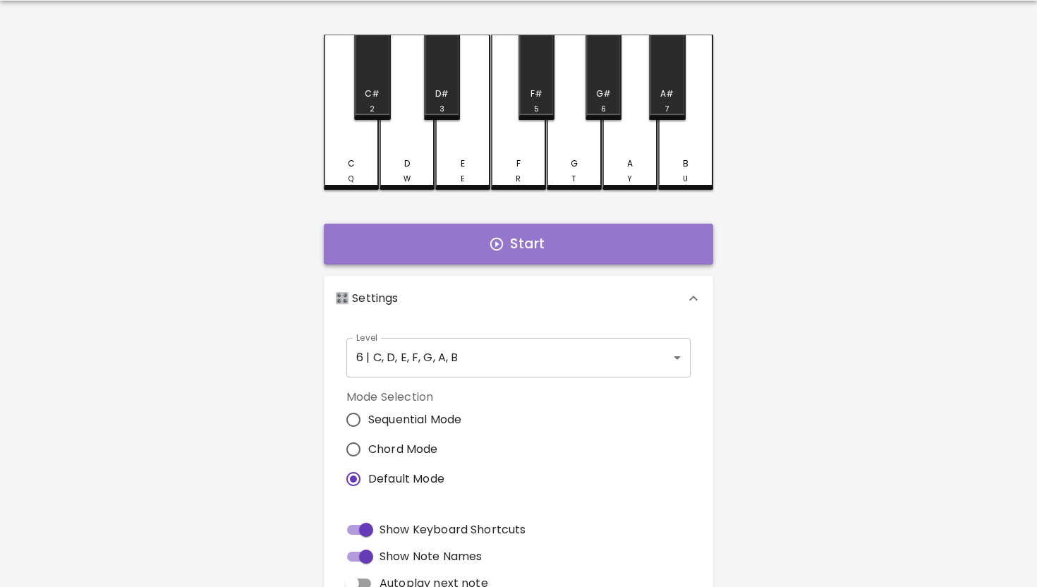
click at [531, 241] on button "Start" at bounding box center [518, 244] width 389 height 41
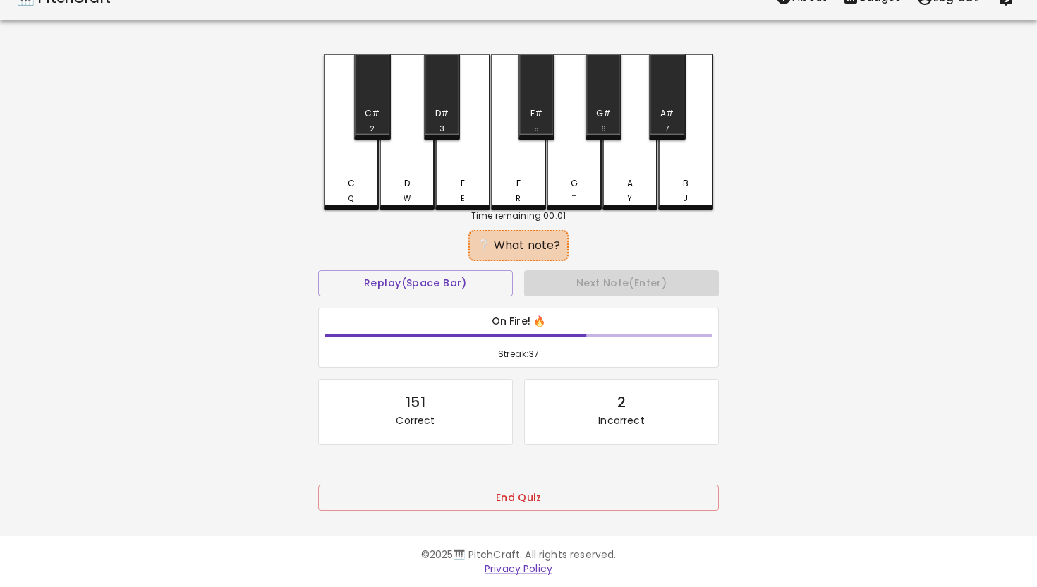
scroll to position [0, 0]
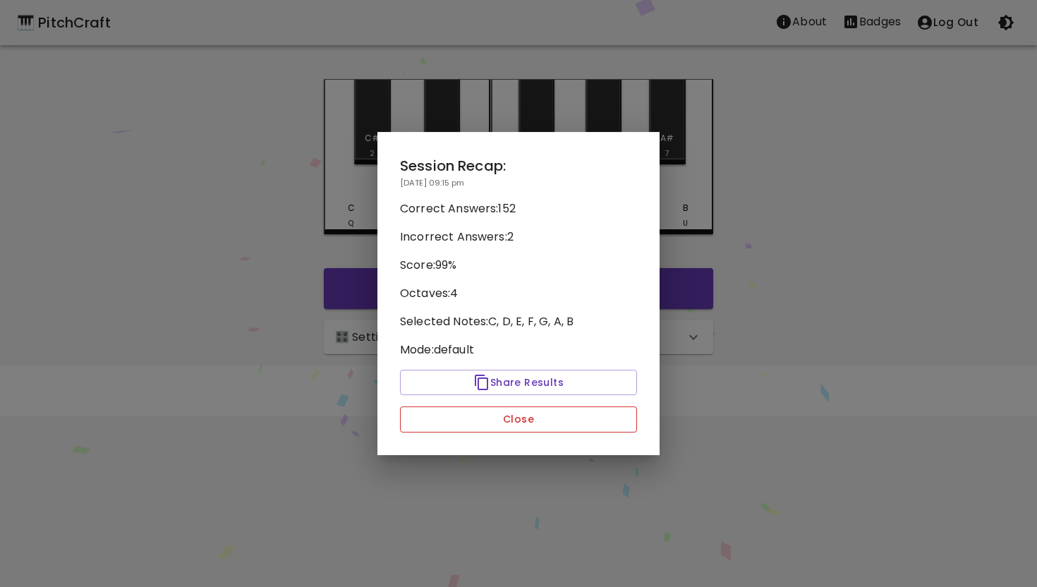
click at [542, 417] on button "Close" at bounding box center [518, 419] width 237 height 26
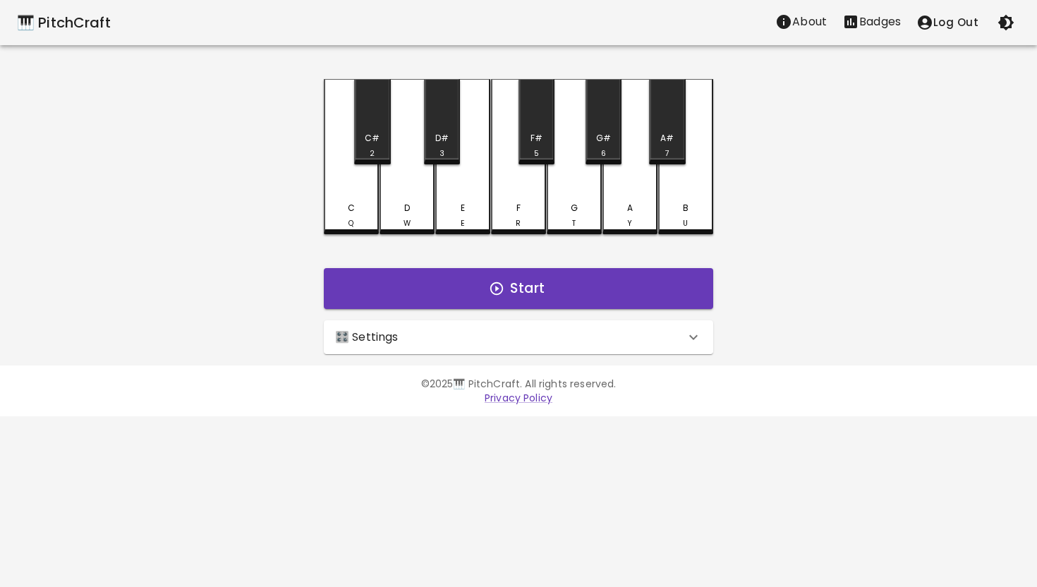
click at [874, 20] on p "Badges" at bounding box center [880, 21] width 42 height 17
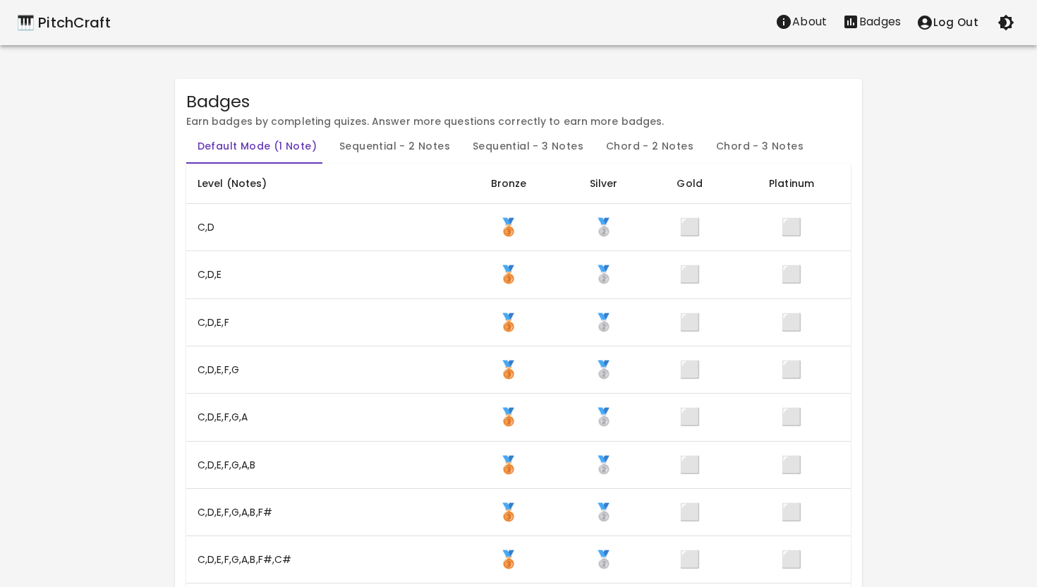
click at [90, 20] on div "🎹 PitchCraft" at bounding box center [64, 22] width 94 height 23
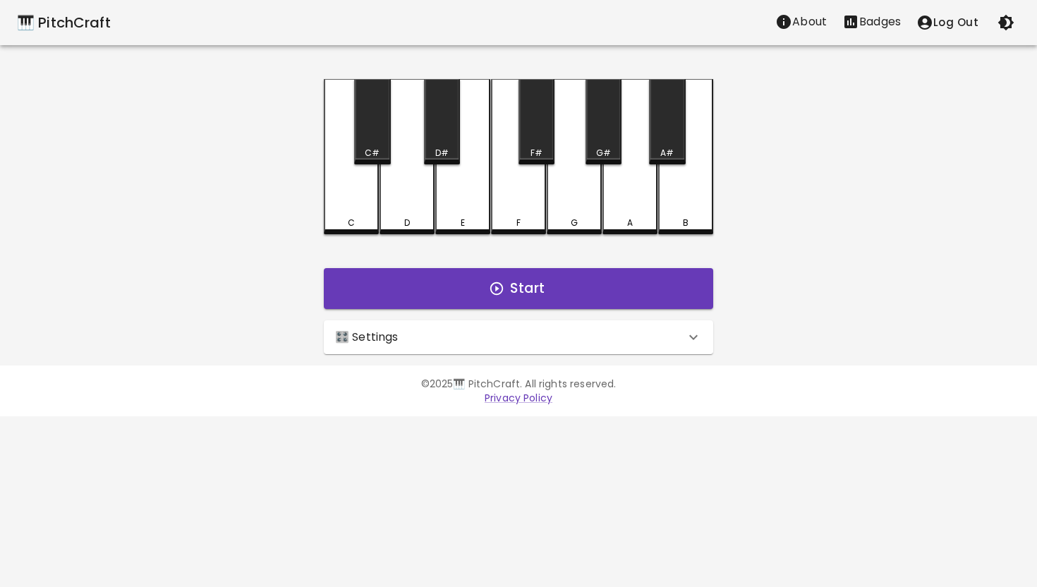
click at [698, 338] on icon at bounding box center [693, 337] width 17 height 17
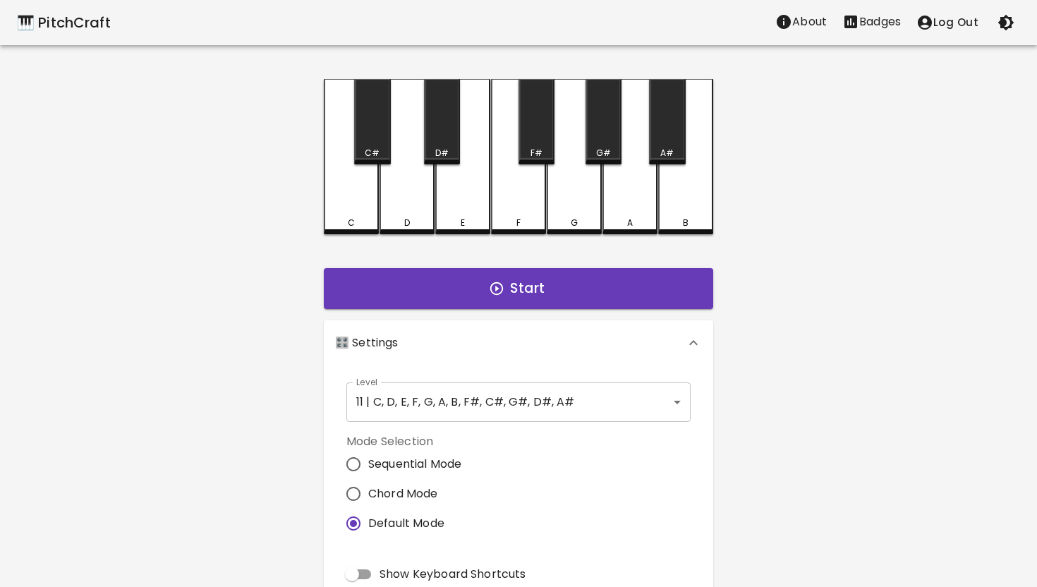
click at [674, 399] on body "🎹 PitchCraft About Badges Log Out C C# D D# E F F# G G# A A# B Start 🎛️ Setting…" at bounding box center [518, 427] width 1037 height 854
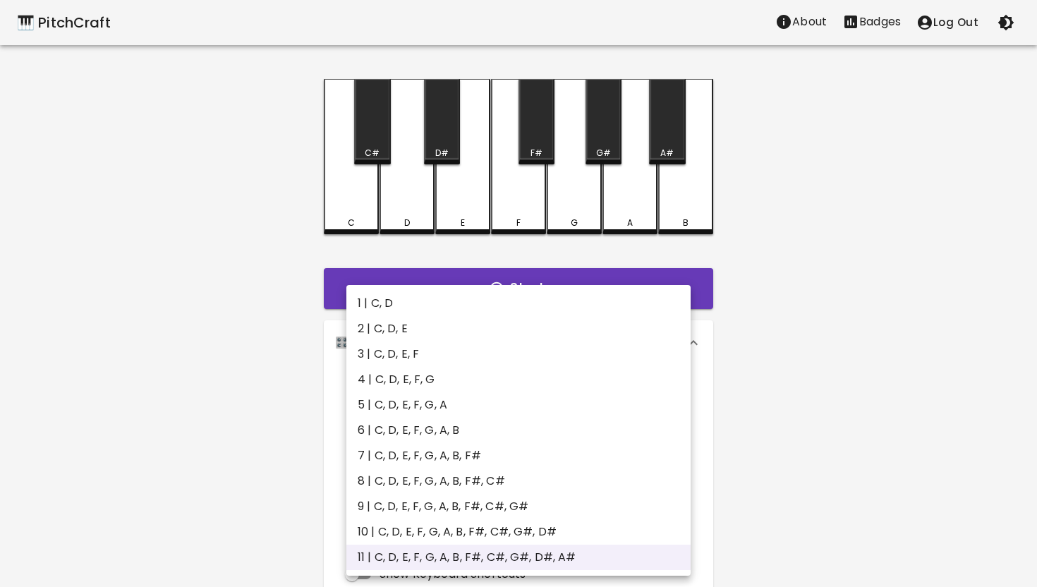
click at [550, 447] on li "7 | C, D, E, F, G, A, B, F#" at bounding box center [518, 455] width 344 height 25
type input "13"
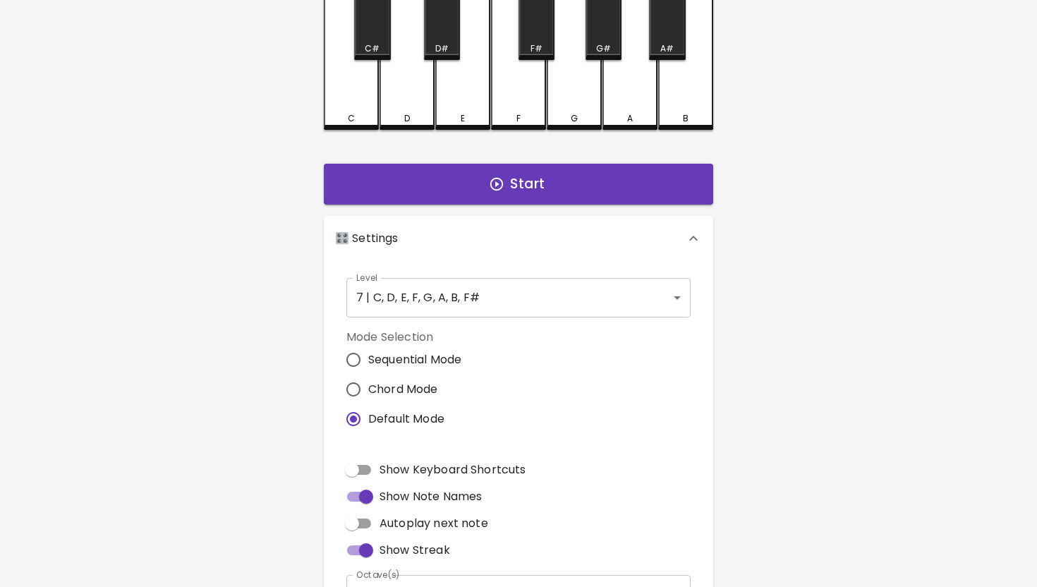
click at [497, 470] on span "Show Keyboard Shortcuts" at bounding box center [453, 469] width 146 height 17
click at [392, 470] on input "Show Keyboard Shortcuts" at bounding box center [352, 469] width 80 height 27
checkbox input "true"
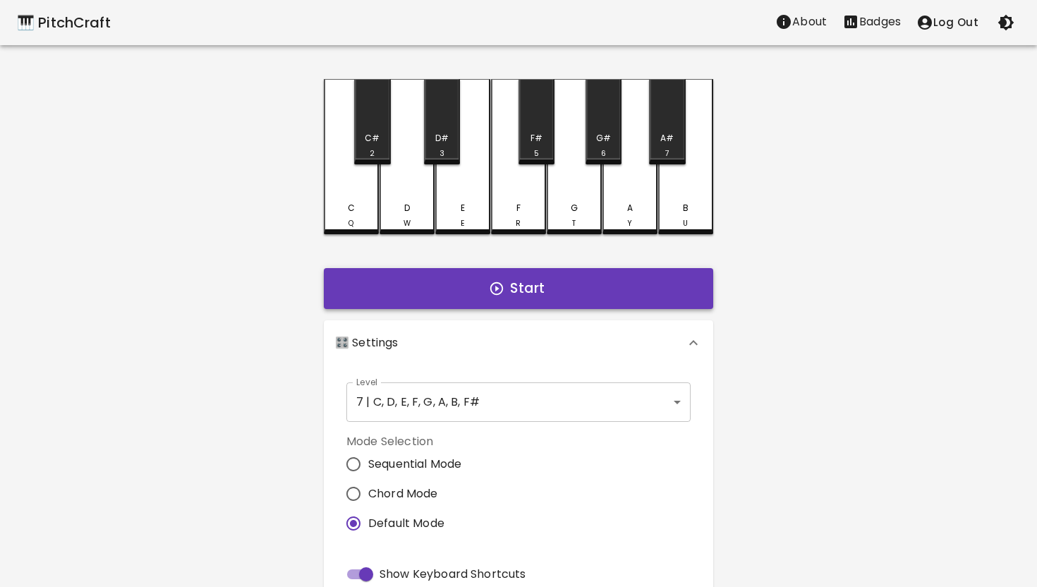
click at [524, 287] on button "Start" at bounding box center [518, 288] width 389 height 41
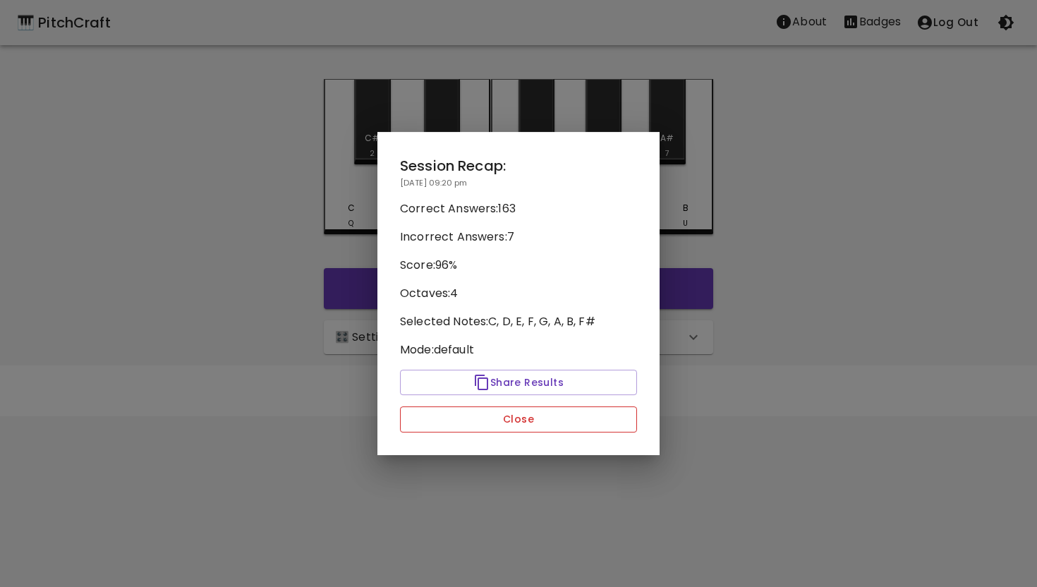
click at [526, 422] on button "Close" at bounding box center [518, 419] width 237 height 26
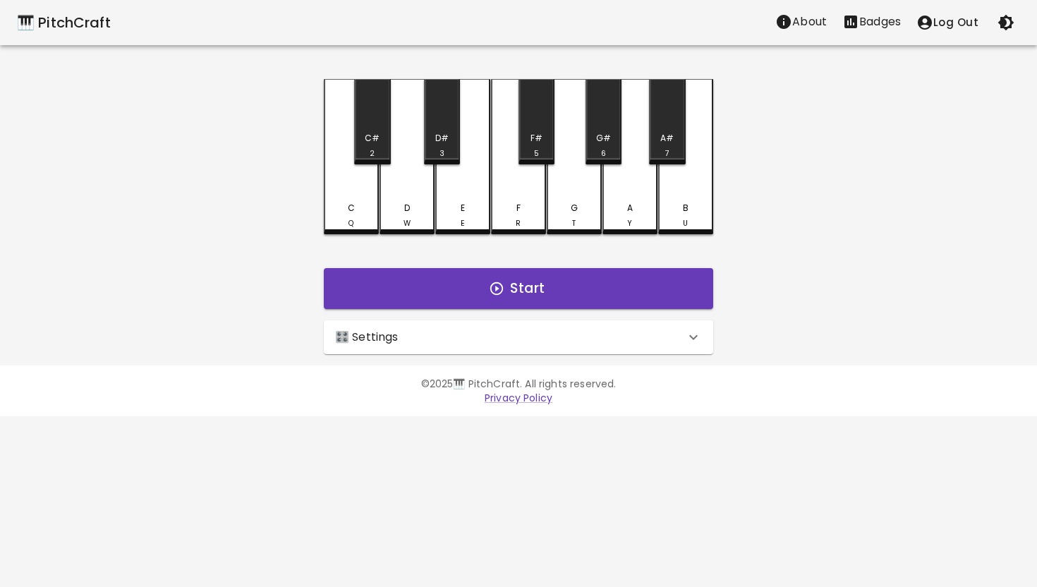
click at [871, 30] on p "Badges" at bounding box center [880, 21] width 42 height 17
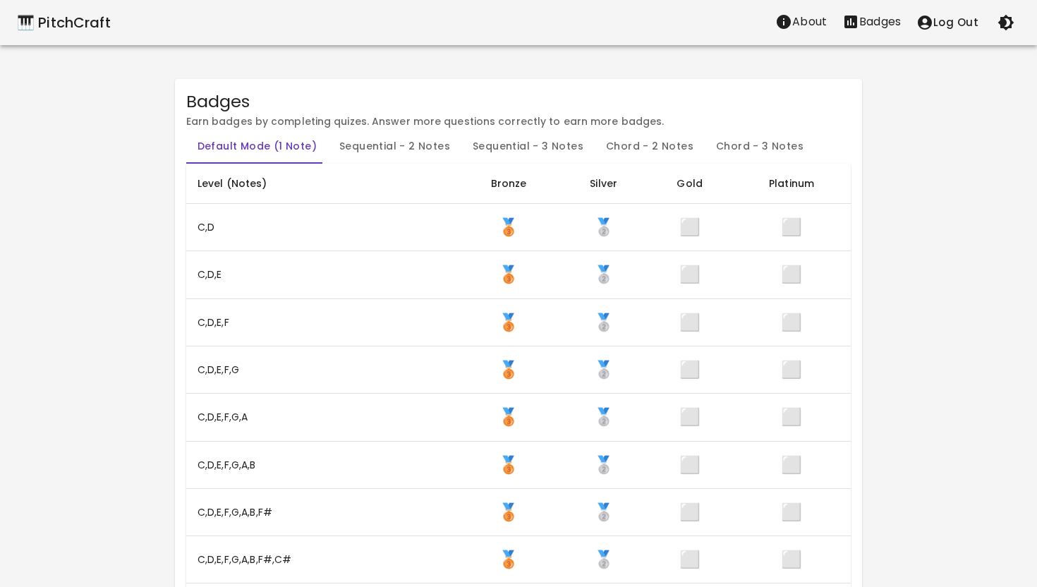
click at [791, 23] on icon "About" at bounding box center [784, 22] width 14 height 14
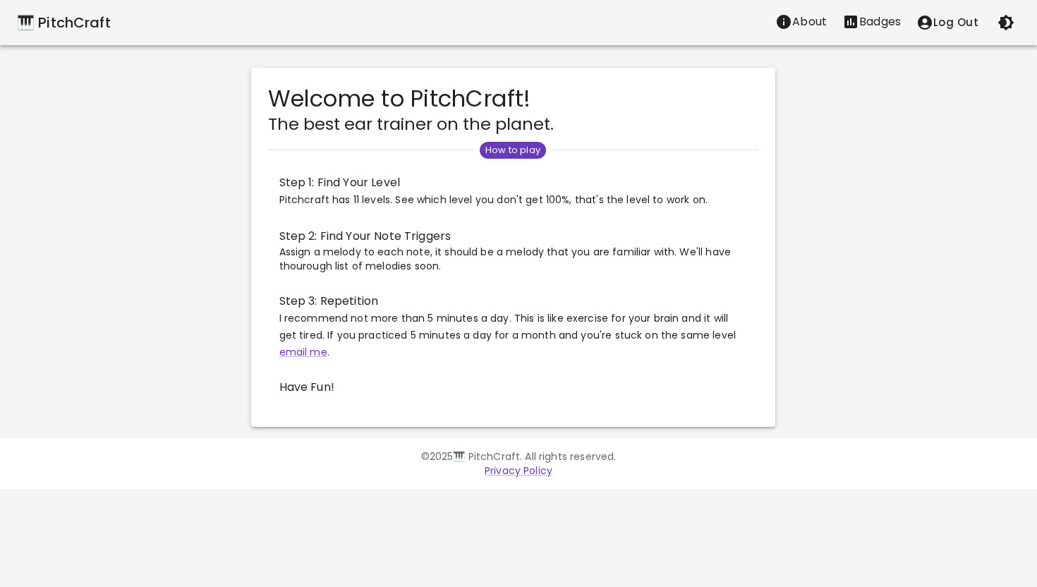
click at [75, 23] on div "🎹 PitchCraft" at bounding box center [64, 22] width 94 height 23
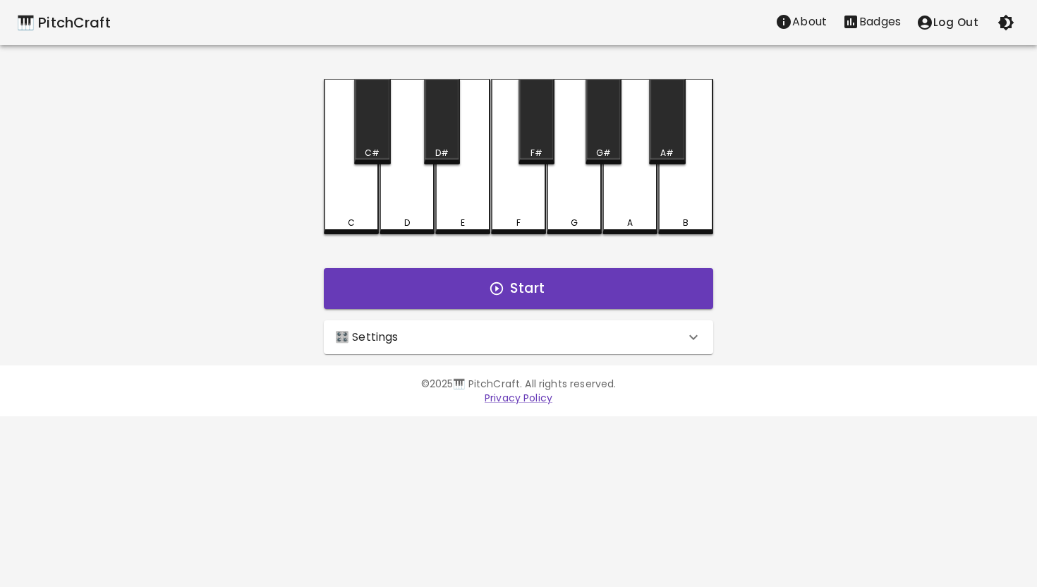
click at [712, 320] on div "🎛️ Settings" at bounding box center [518, 337] width 389 height 34
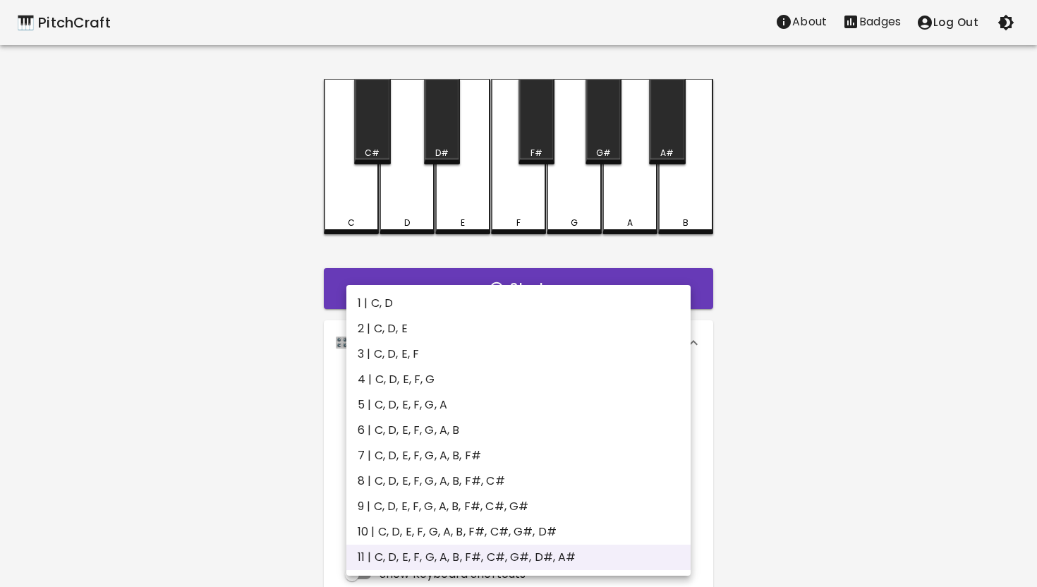
click at [673, 406] on body "🎹 PitchCraft About Badges Log Out C C# D D# E F F# G G# A A# B Start 🎛️ Setting…" at bounding box center [518, 427] width 1037 height 854
click at [545, 447] on li "7 | C, D, E, F, G, A, B, F#" at bounding box center [518, 455] width 344 height 25
type input "13"
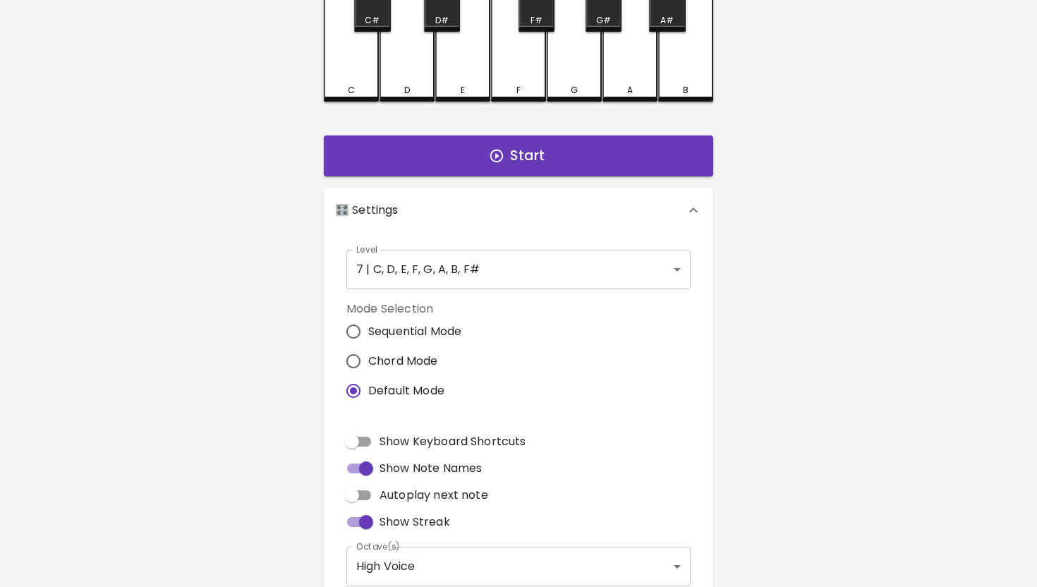
click at [510, 441] on span "Show Keyboard Shortcuts" at bounding box center [453, 441] width 146 height 17
click at [392, 441] on input "Show Keyboard Shortcuts" at bounding box center [352, 441] width 80 height 27
checkbox input "true"
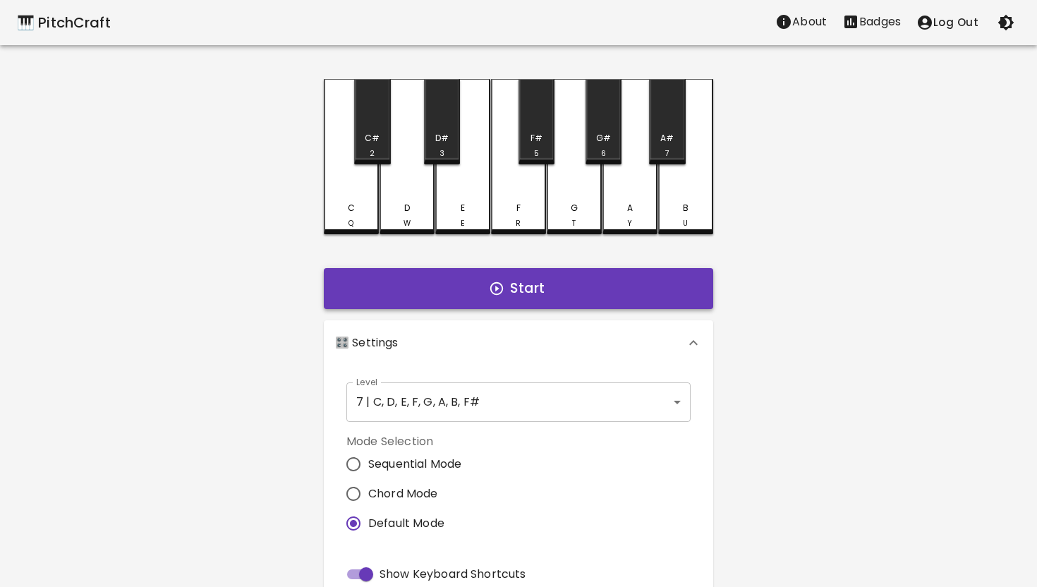
click at [546, 282] on button "Start" at bounding box center [518, 288] width 389 height 41
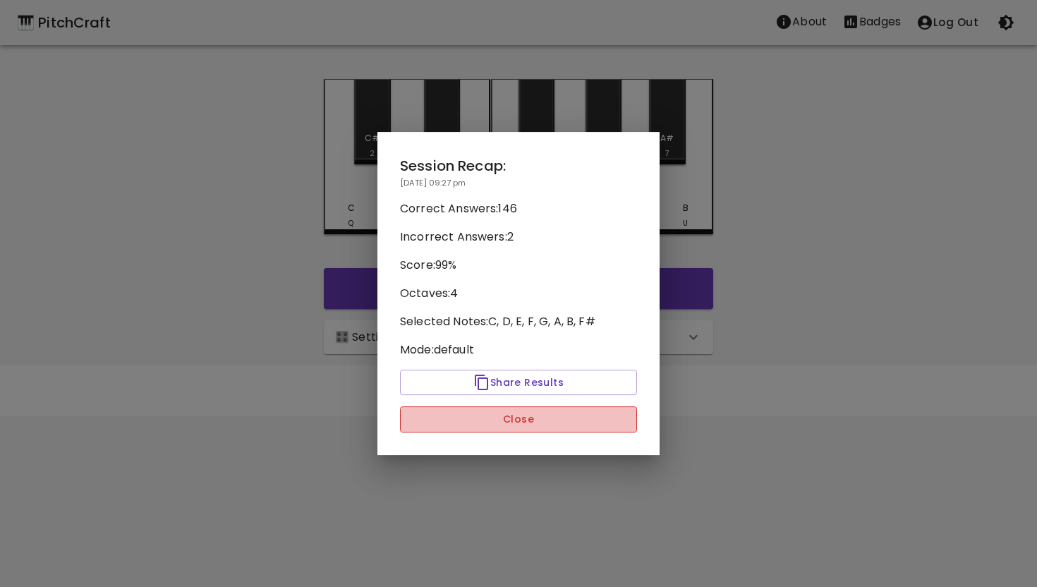
click at [536, 419] on button "Close" at bounding box center [518, 419] width 237 height 26
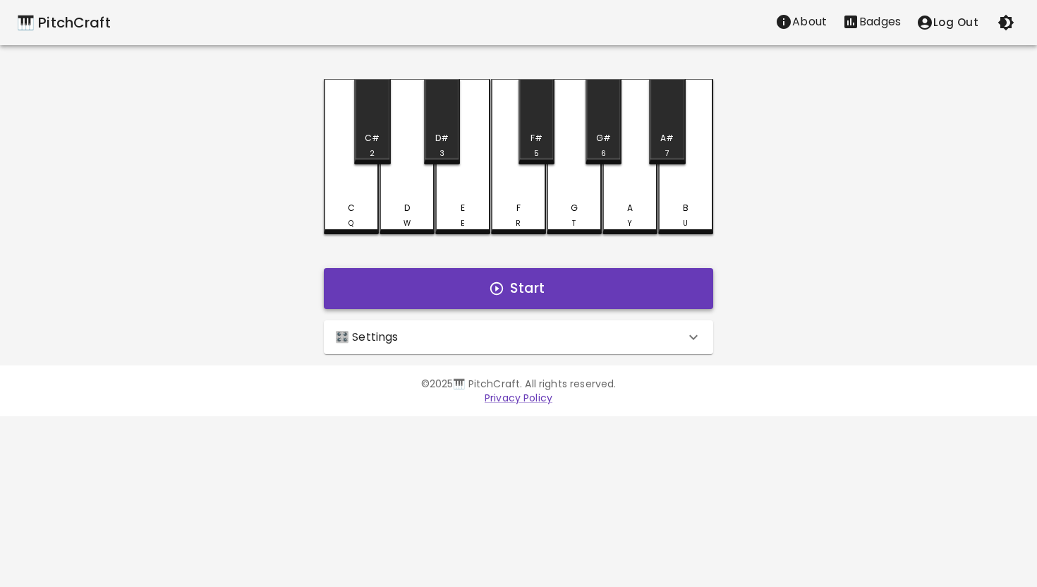
click at [535, 287] on button "Start" at bounding box center [518, 288] width 389 height 41
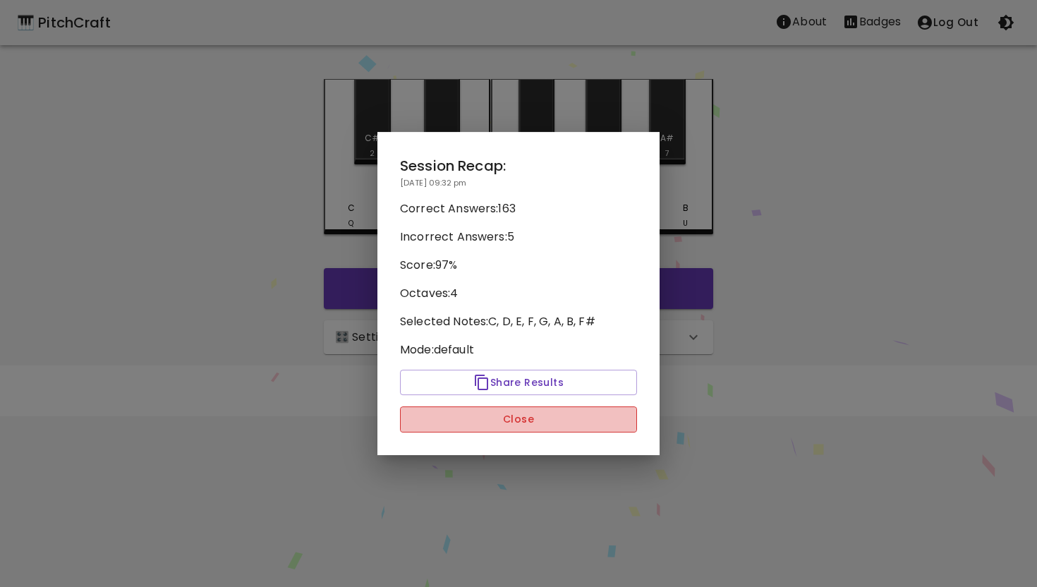
click at [538, 418] on button "Close" at bounding box center [518, 419] width 237 height 26
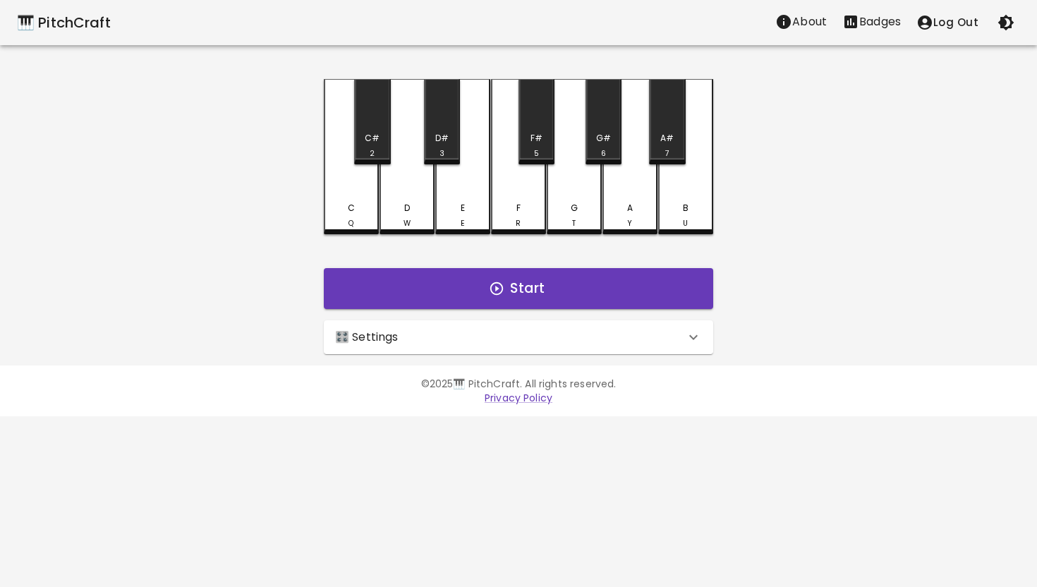
click at [873, 18] on p "Badges" at bounding box center [880, 21] width 42 height 17
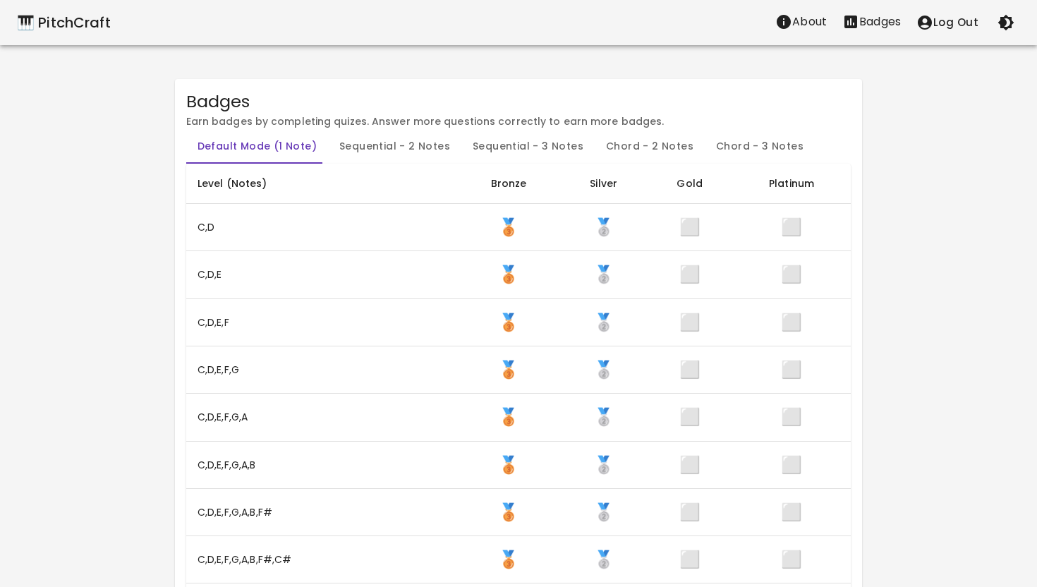
click at [72, 23] on div "🎹 PitchCraft" at bounding box center [64, 22] width 94 height 23
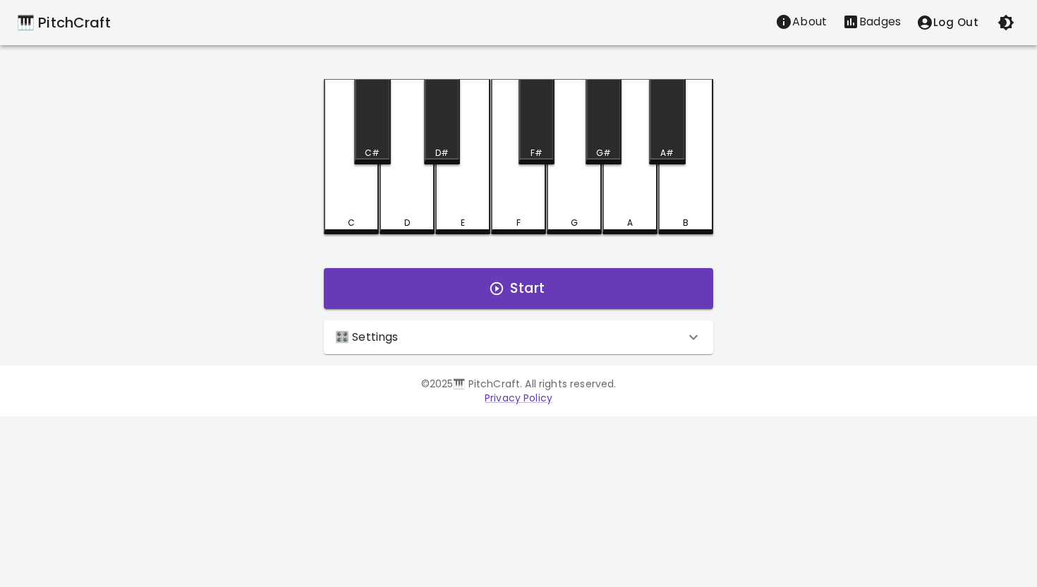
click at [700, 331] on icon at bounding box center [693, 337] width 17 height 17
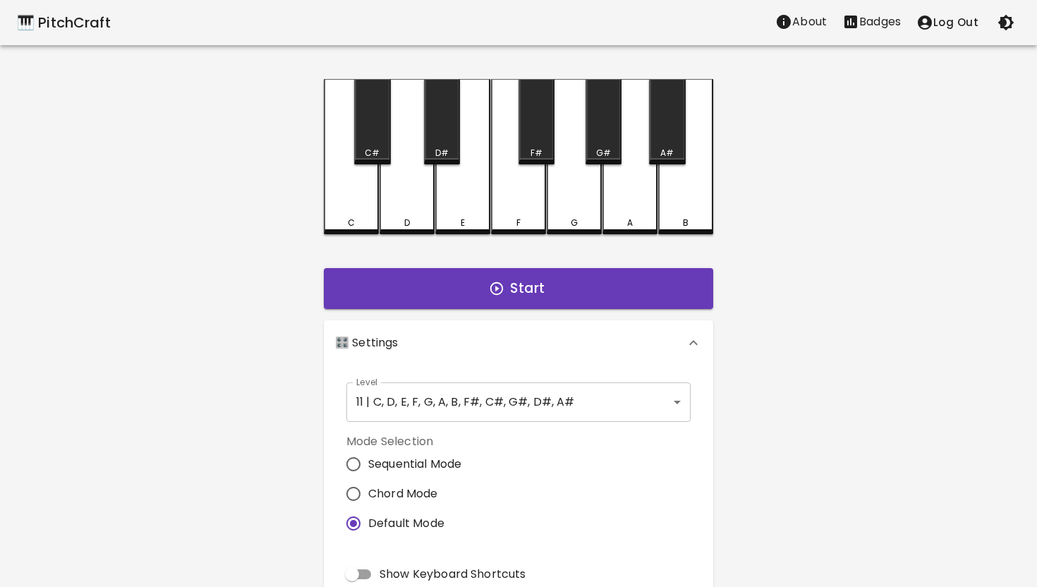
click at [672, 401] on body "🎹 PitchCraft About Badges Log Out C C# D D# E F F# G G# A A# B Start 🎛️ Setting…" at bounding box center [518, 427] width 1037 height 854
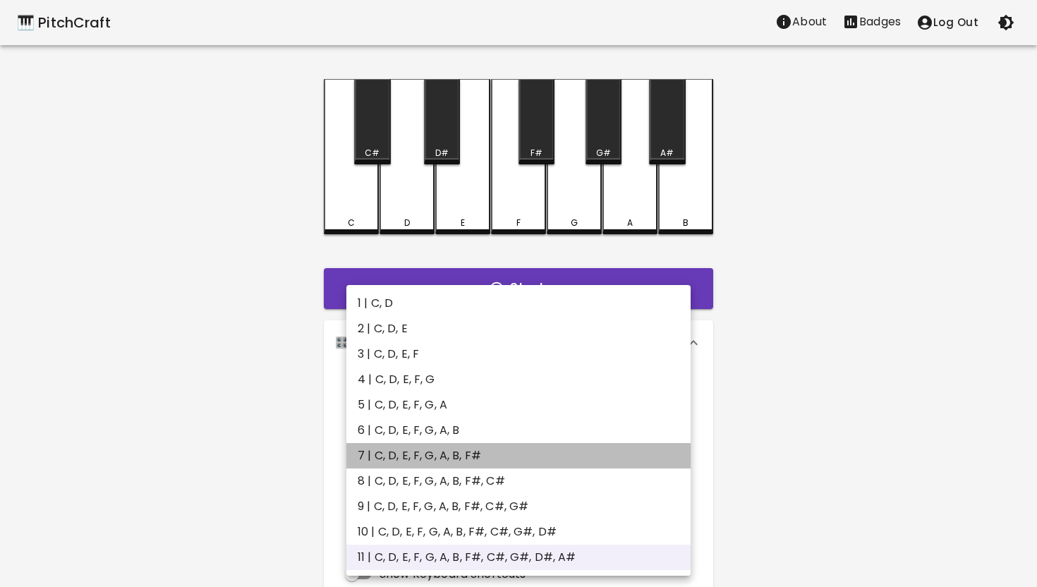
click at [568, 451] on li "7 | C, D, E, F, G, A, B, F#" at bounding box center [518, 455] width 344 height 25
type input "13"
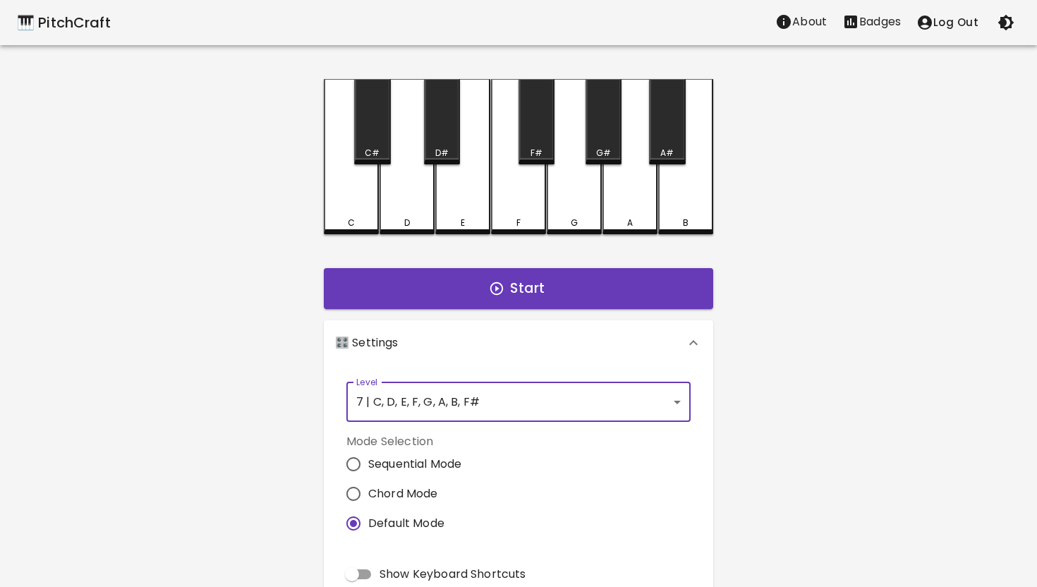
scroll to position [123, 0]
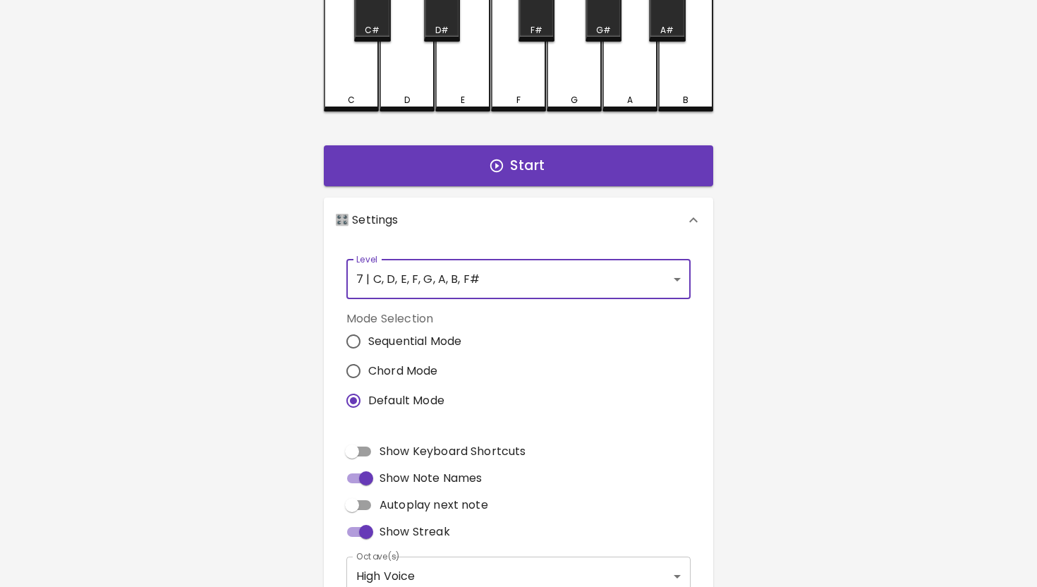
click at [468, 447] on span "Show Keyboard Shortcuts" at bounding box center [453, 451] width 146 height 17
click at [392, 447] on input "Show Keyboard Shortcuts" at bounding box center [352, 451] width 80 height 27
checkbox input "true"
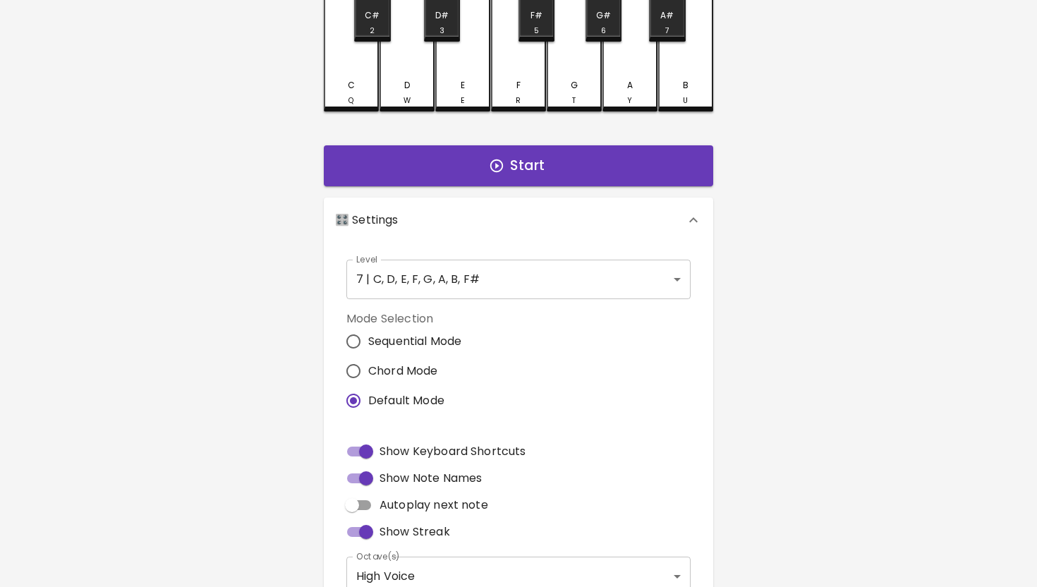
scroll to position [108, 0]
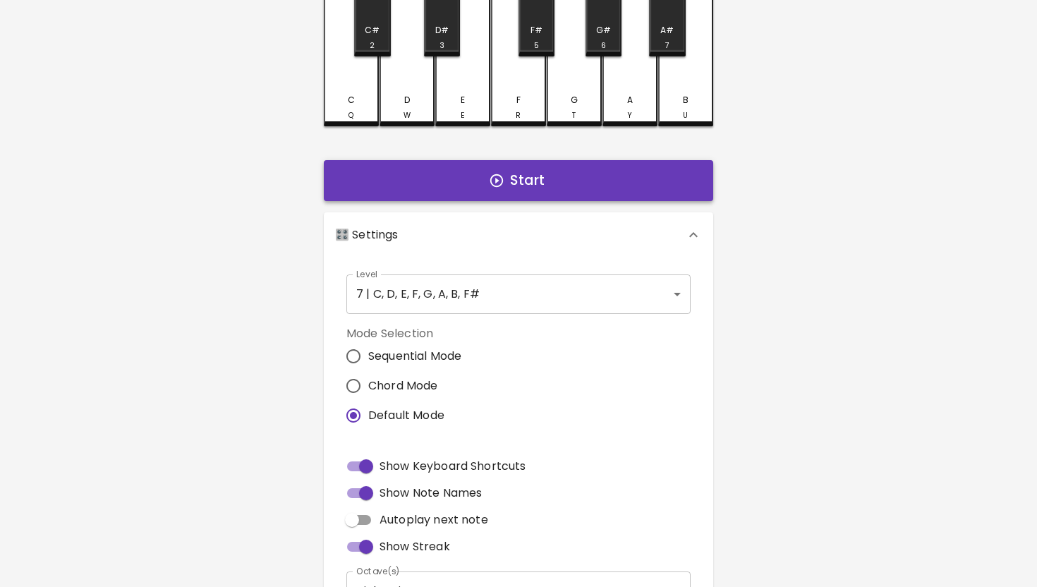
click at [535, 183] on button "Start" at bounding box center [518, 180] width 389 height 41
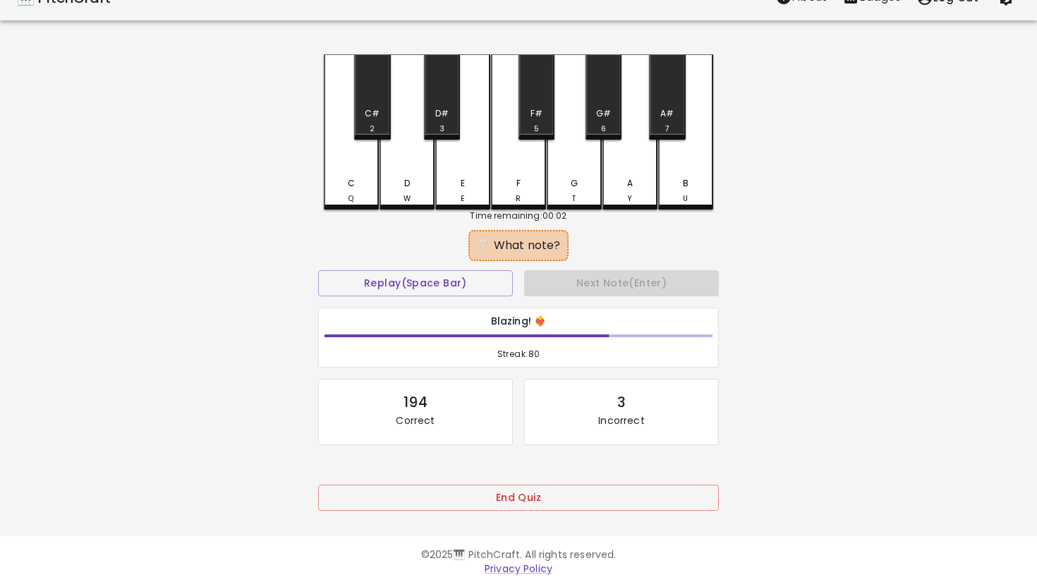
scroll to position [0, 0]
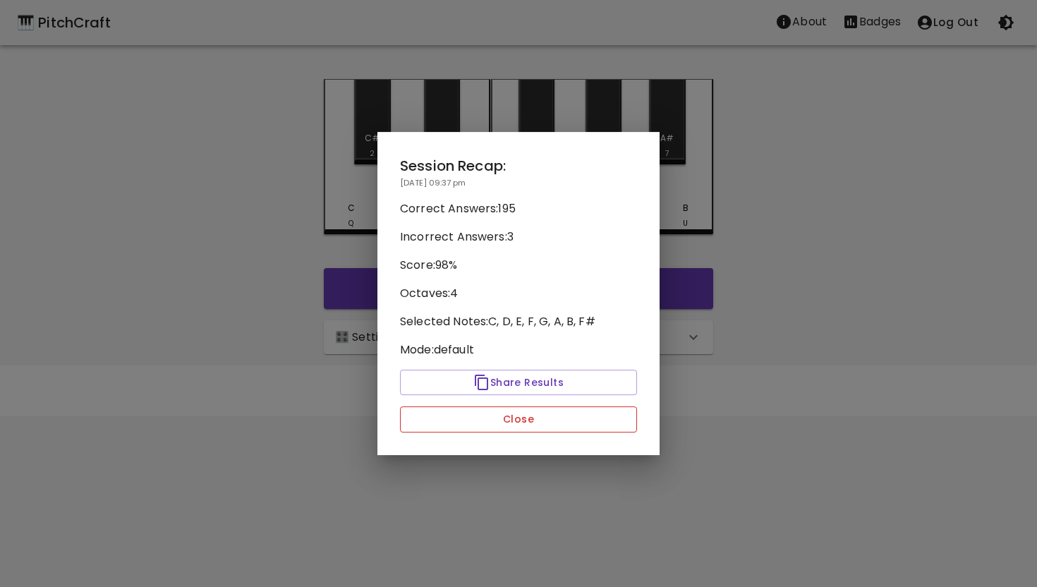
click at [544, 419] on button "Close" at bounding box center [518, 419] width 237 height 26
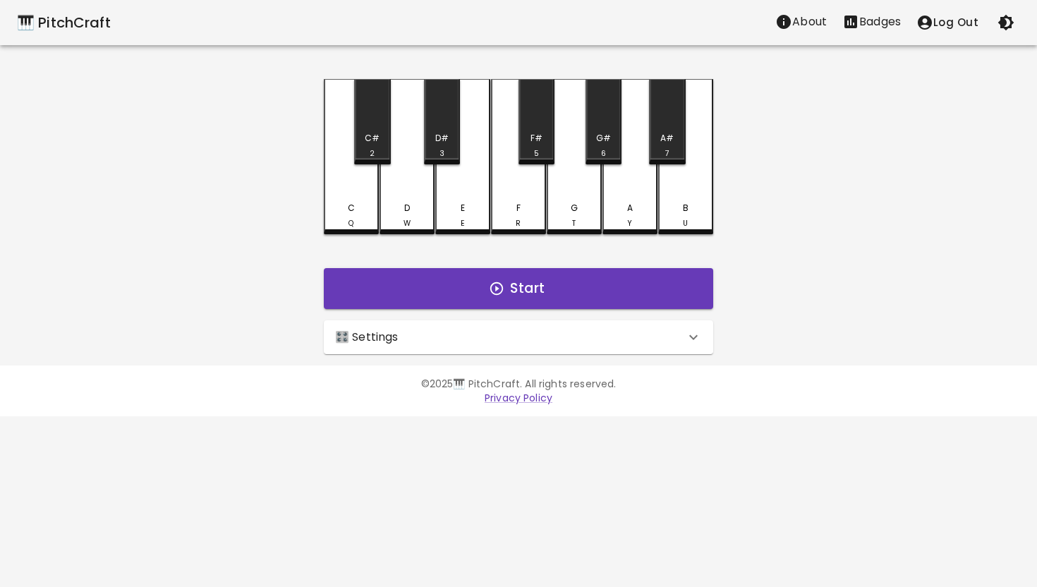
click at [867, 20] on p "Badges" at bounding box center [880, 21] width 42 height 17
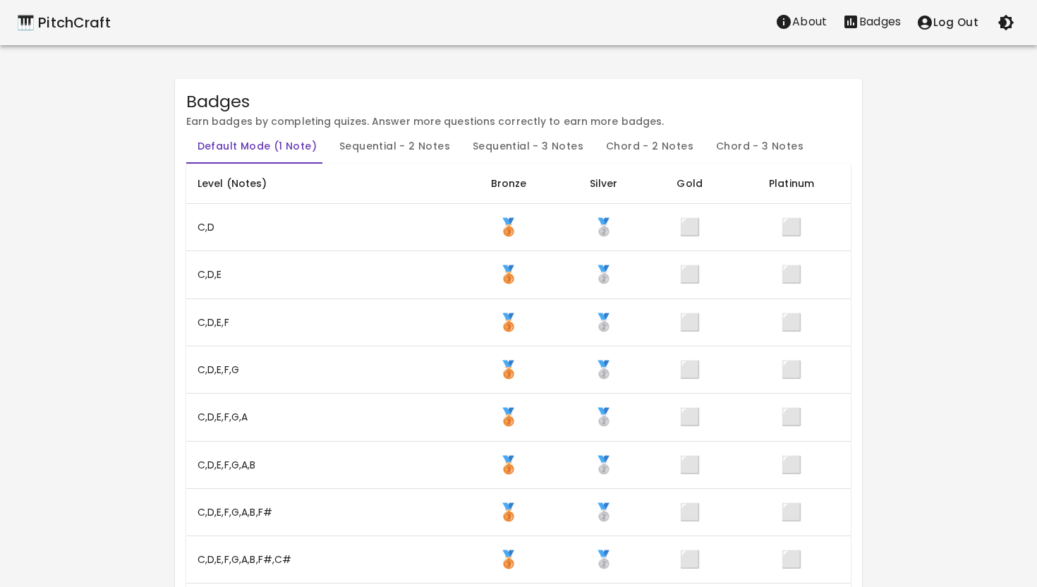
click at [79, 23] on div "🎹 PitchCraft" at bounding box center [64, 22] width 94 height 23
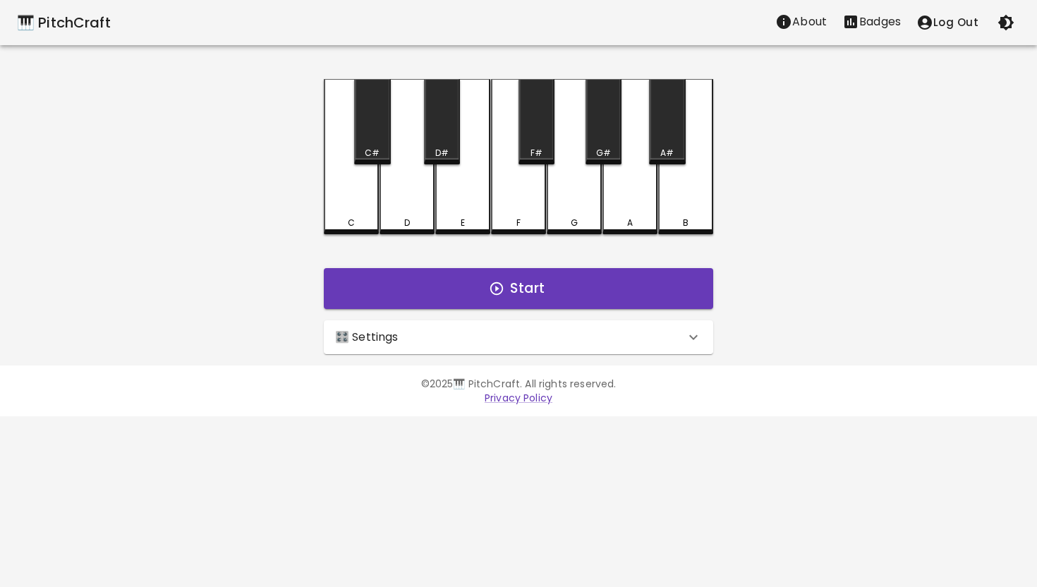
click at [696, 336] on icon at bounding box center [693, 337] width 17 height 17
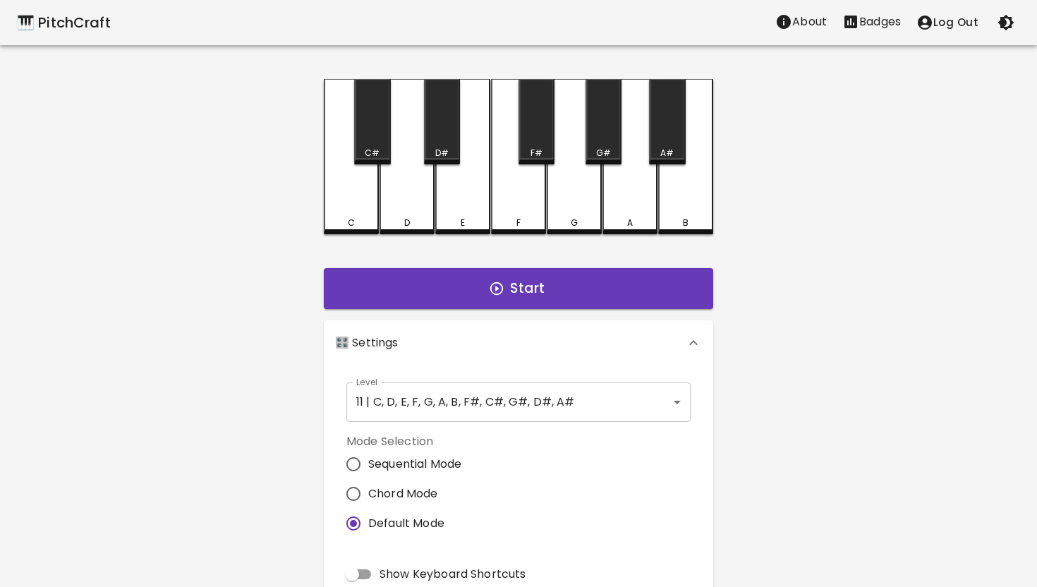
click at [654, 408] on body "🎹 PitchCraft About Badges Log Out C C# D D# E F F# G G# A A# B Start 🎛️ Setting…" at bounding box center [518, 427] width 1037 height 854
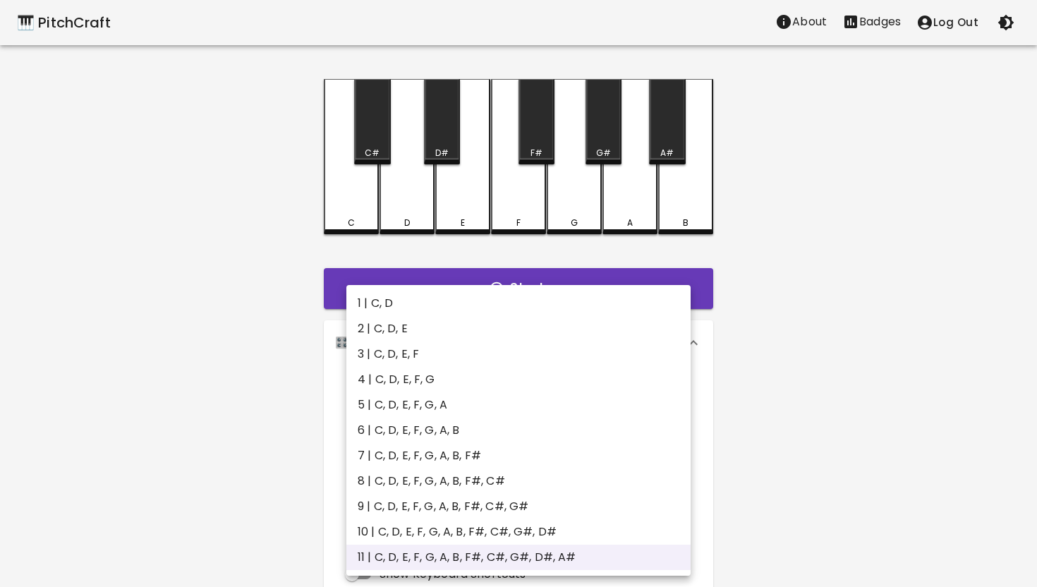
click at [566, 475] on li "8 | C, D, E, F, G, A, B, F#, C#" at bounding box center [518, 480] width 344 height 25
type input "15"
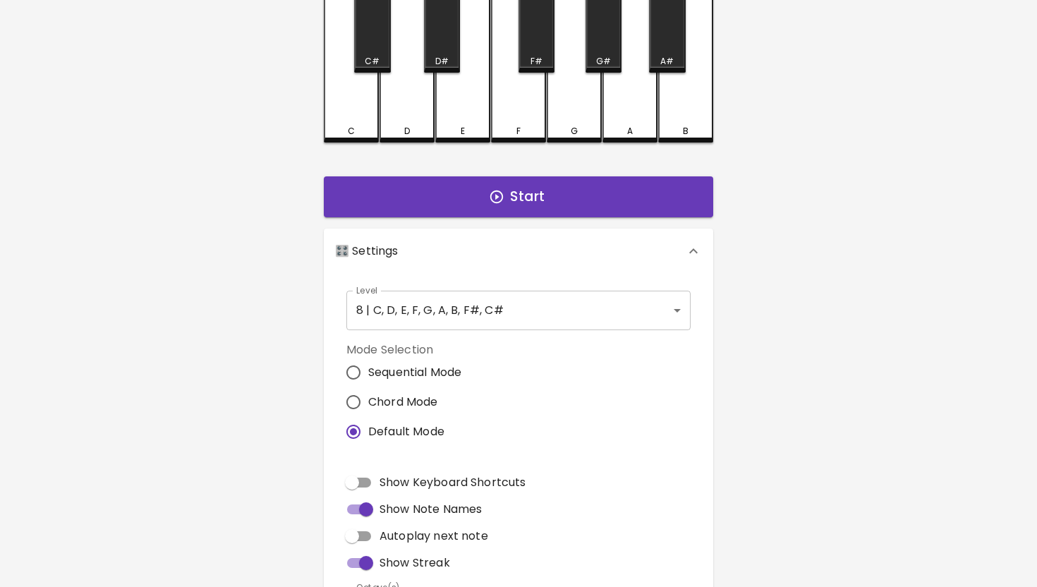
click at [502, 479] on span "Show Keyboard Shortcuts" at bounding box center [453, 482] width 146 height 17
click at [392, 479] on input "Show Keyboard Shortcuts" at bounding box center [352, 482] width 80 height 27
checkbox input "true"
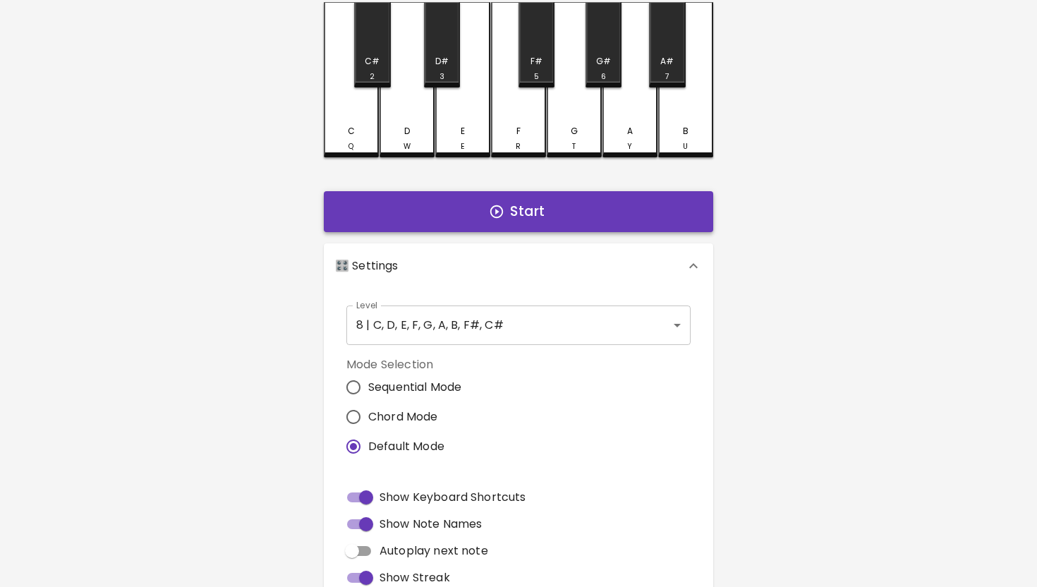
click at [533, 200] on button "Start" at bounding box center [518, 211] width 389 height 41
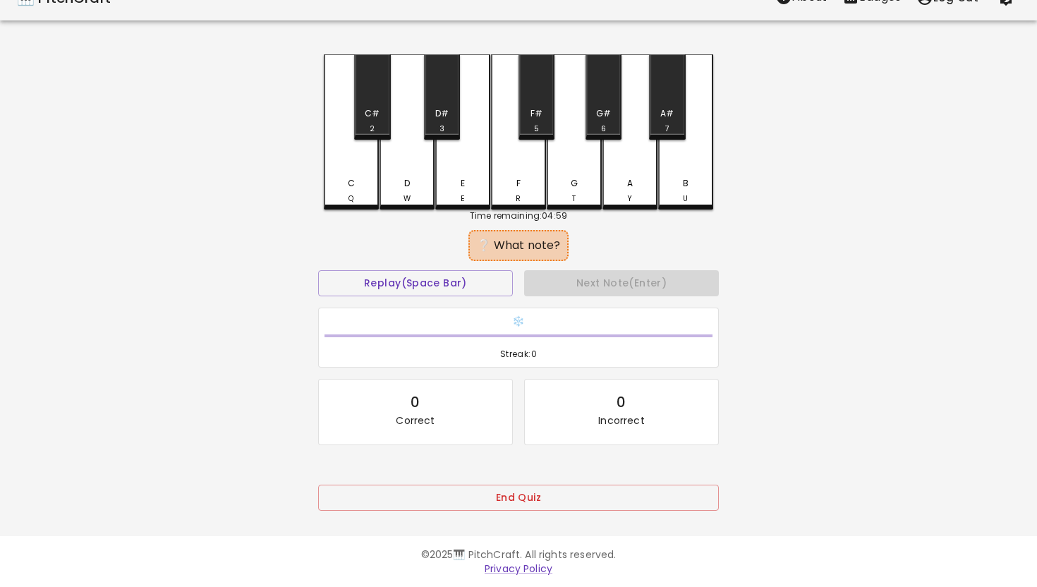
scroll to position [36, 0]
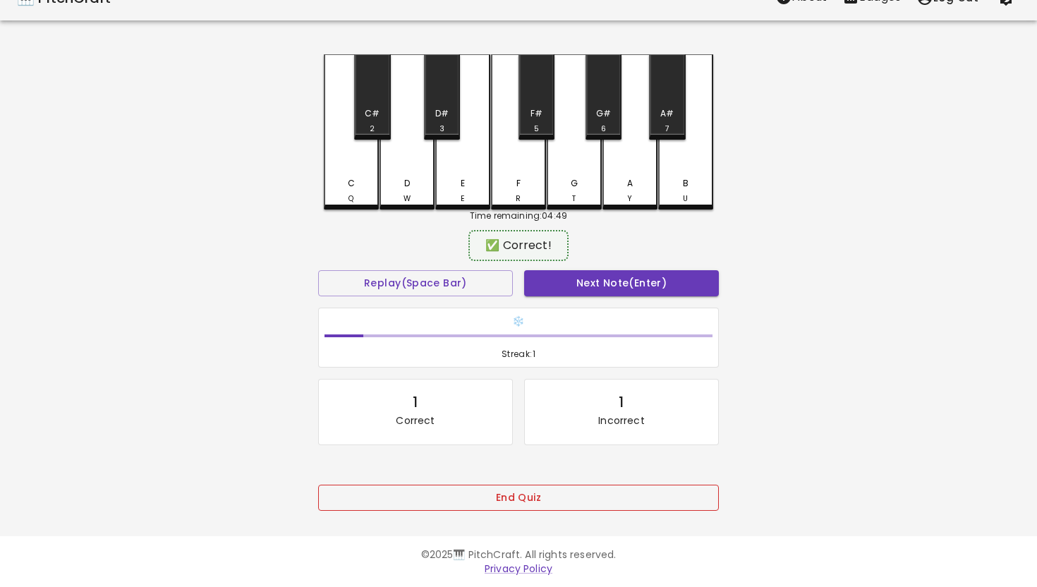
click at [528, 499] on button "End Quiz" at bounding box center [518, 498] width 401 height 26
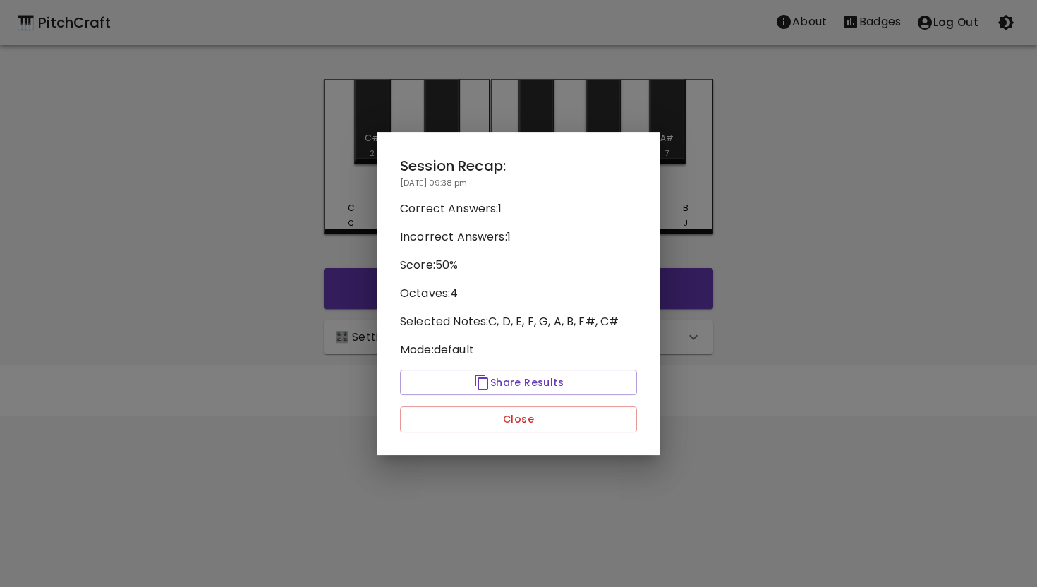
scroll to position [0, 0]
click at [546, 420] on button "Close" at bounding box center [518, 419] width 237 height 26
